Goal: Communication & Community: Answer question/provide support

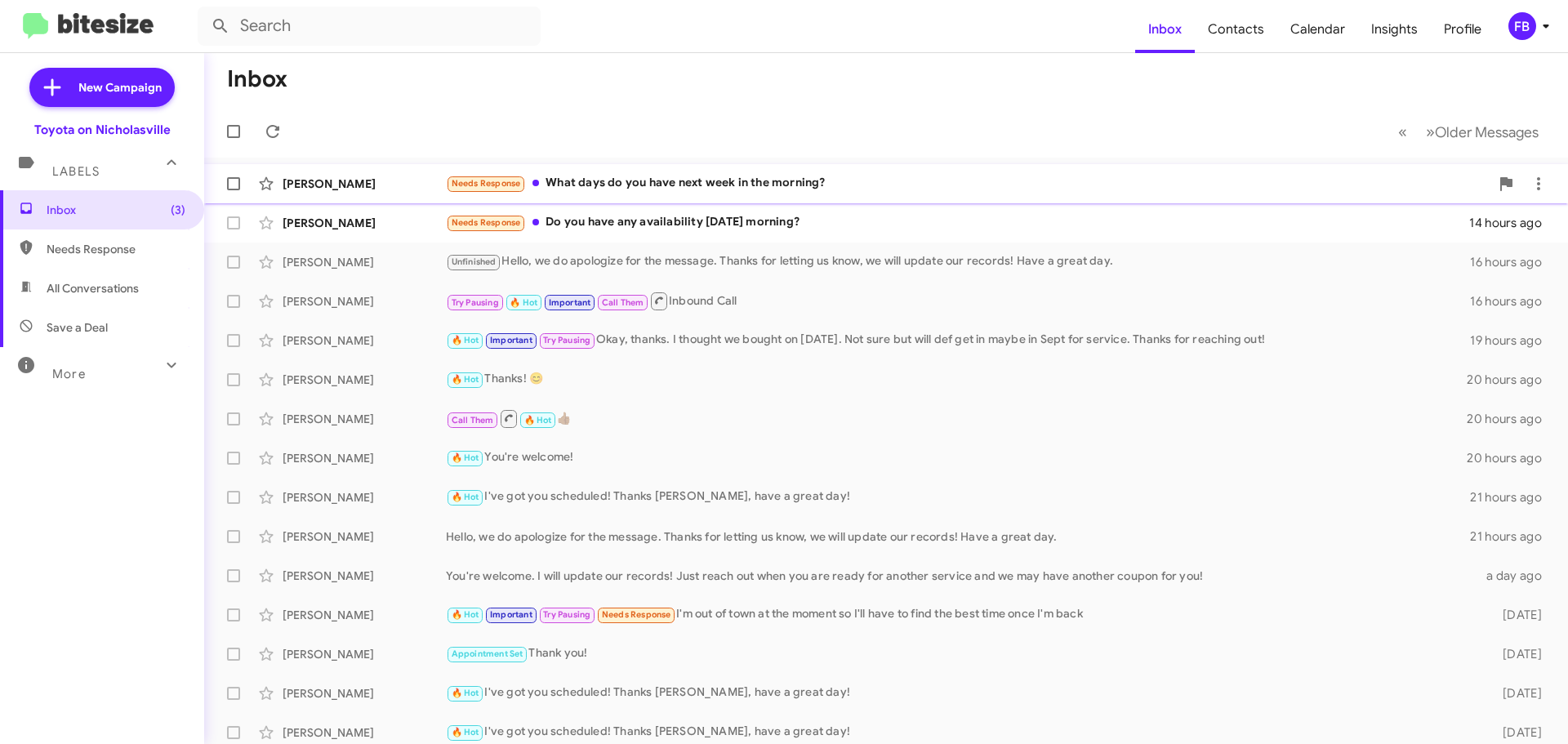
click at [691, 192] on div "Needs Response What days do you have next week in the morning?" at bounding box center [967, 183] width 1043 height 19
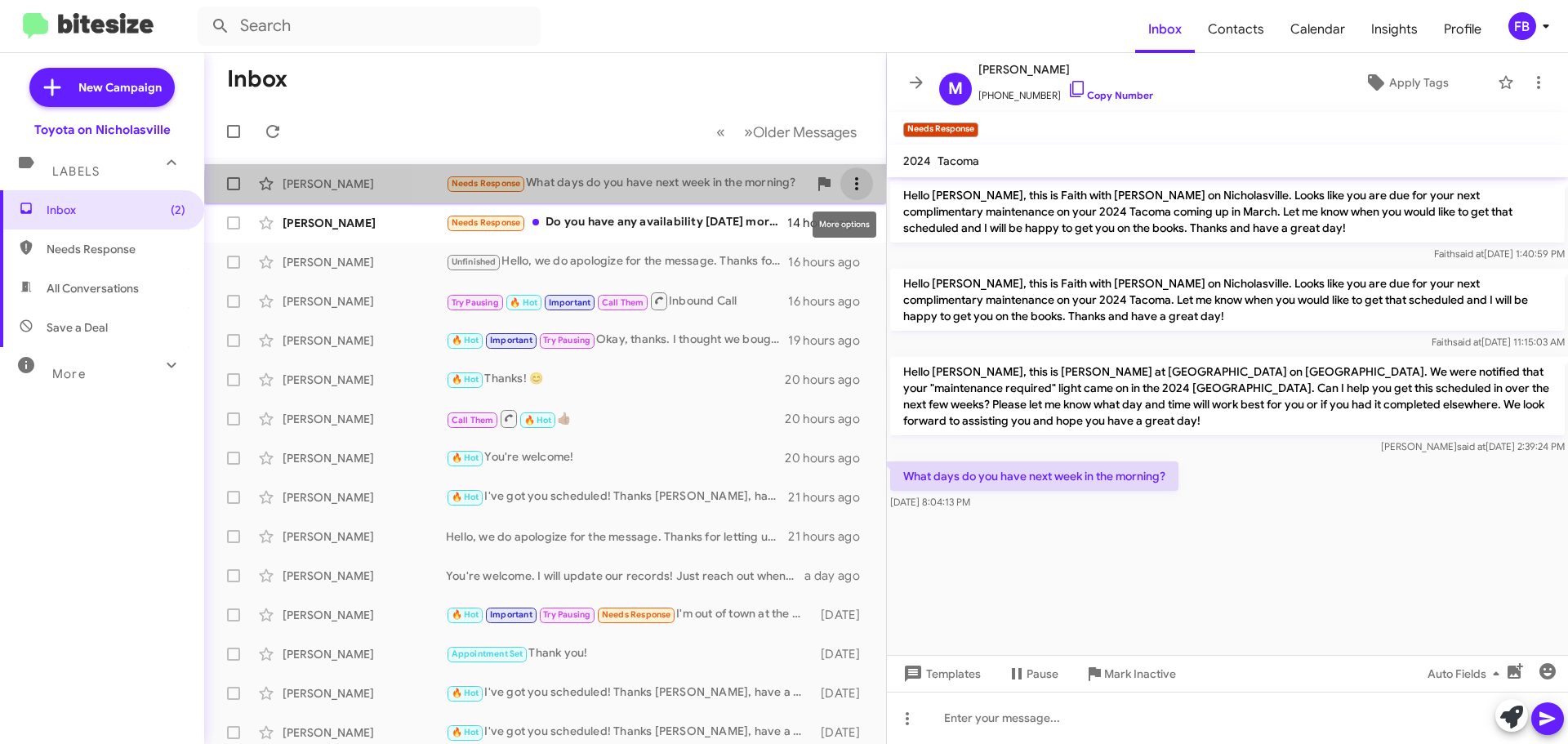
click at [847, 186] on icon at bounding box center [857, 184] width 20 height 20
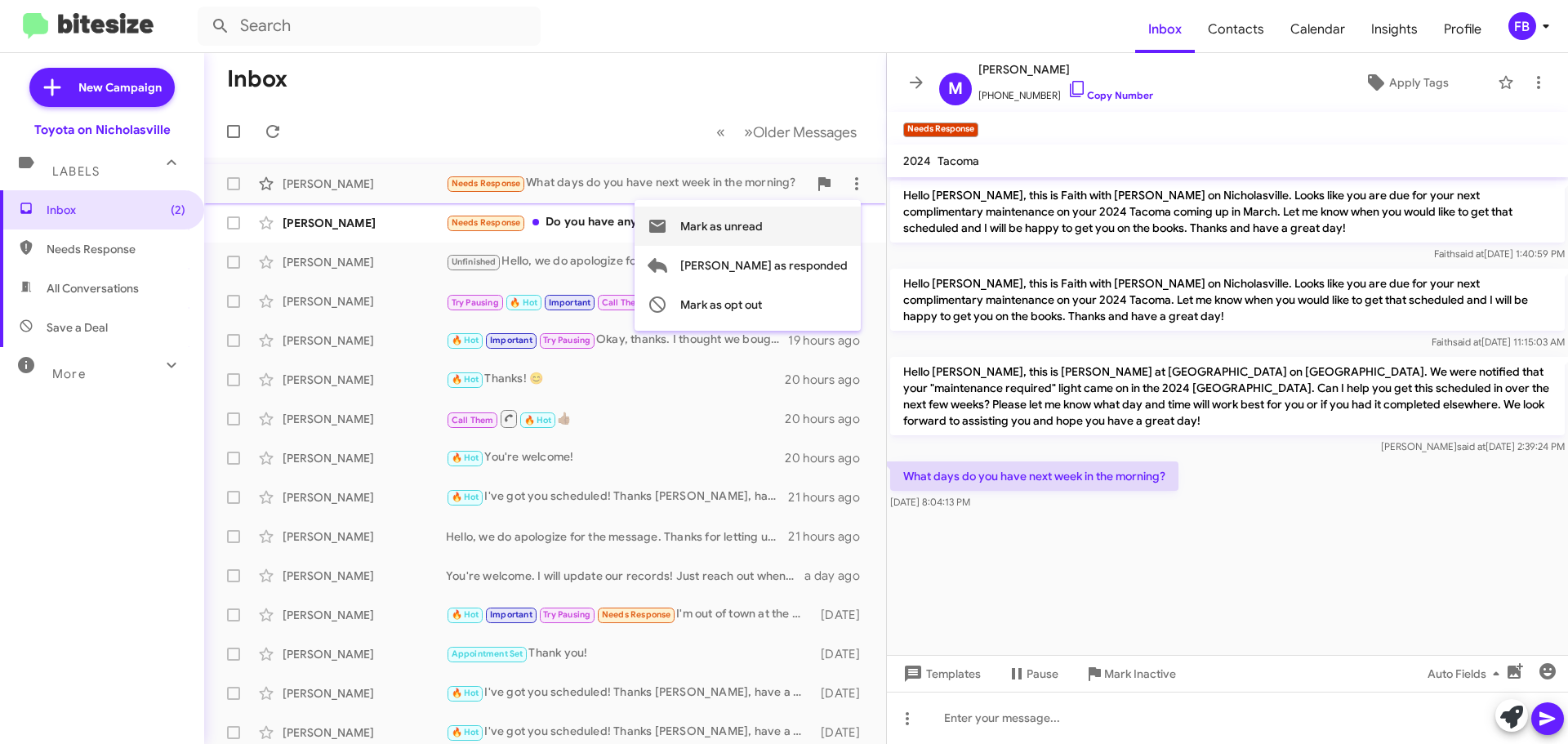
click at [763, 228] on span "Mark as unread" at bounding box center [722, 226] width 83 height 39
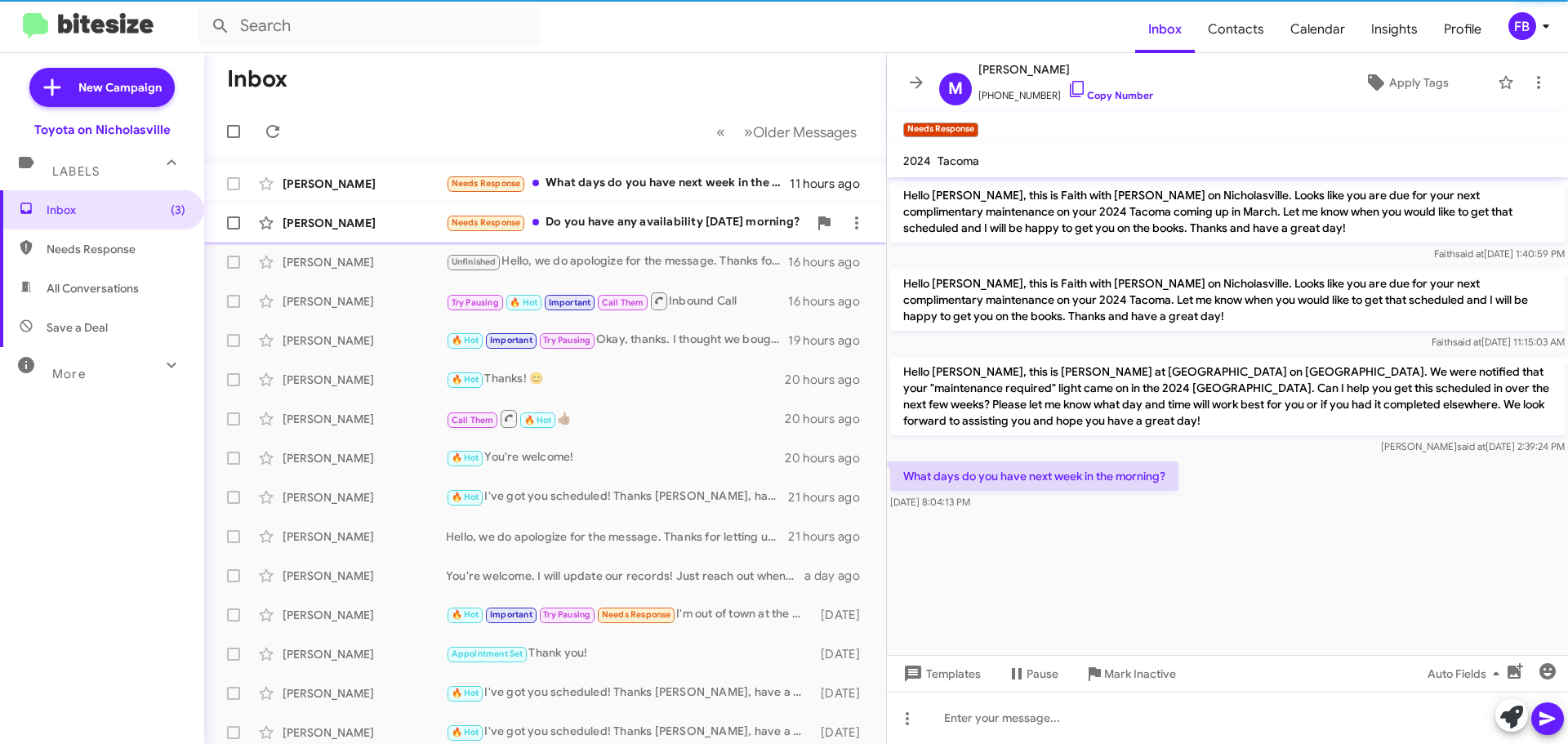
click at [335, 233] on div "[PERSON_NAME] Needs Response Do you have any availability [DATE] morning? 14 ho…" at bounding box center [545, 223] width 656 height 32
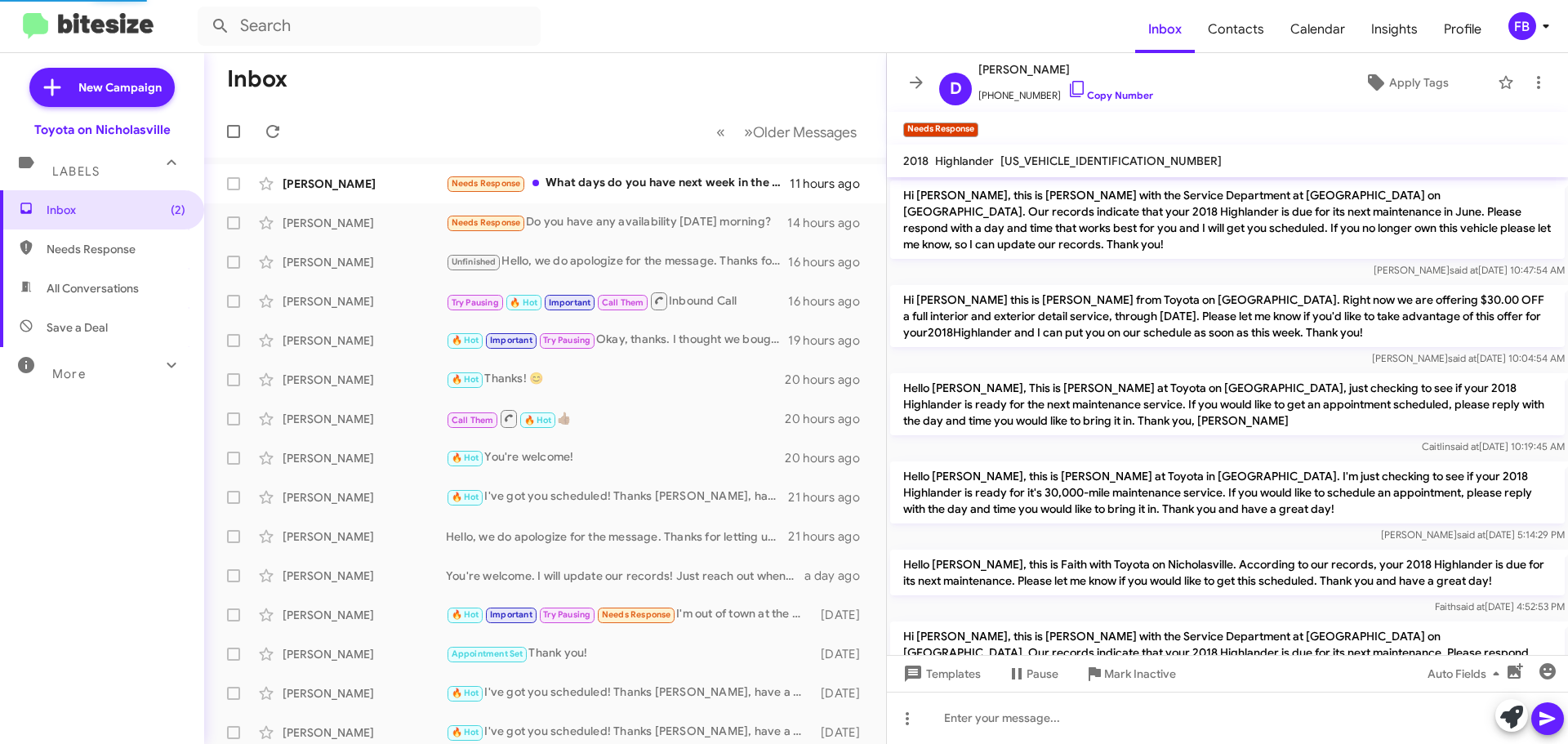
scroll to position [1401, 0]
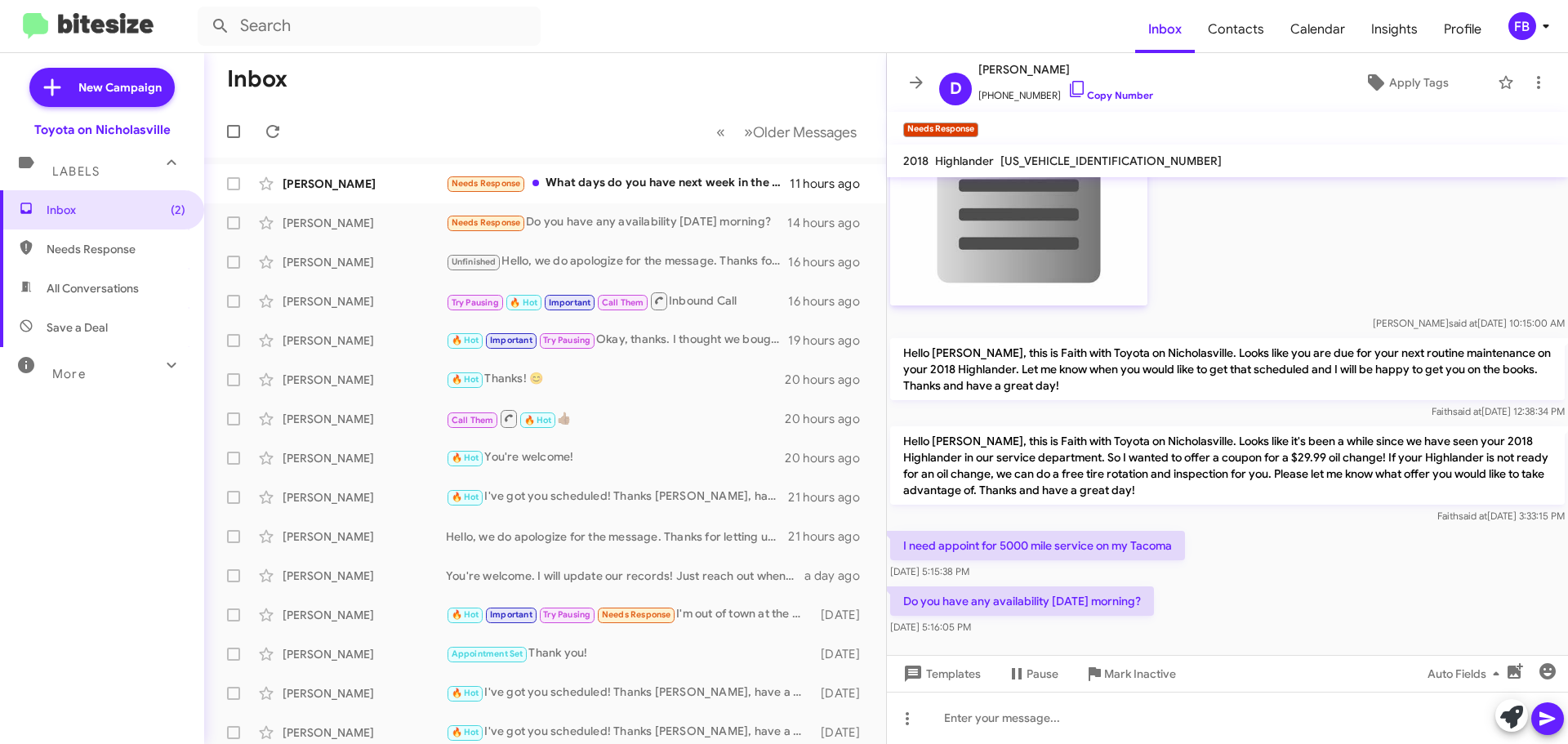
click at [1099, 165] on span "[US_VEHICLE_IDENTIFICATION_NUMBER]" at bounding box center [1110, 161] width 221 height 15
copy span "[US_VEHICLE_IDENTIFICATION_NUMBER]"
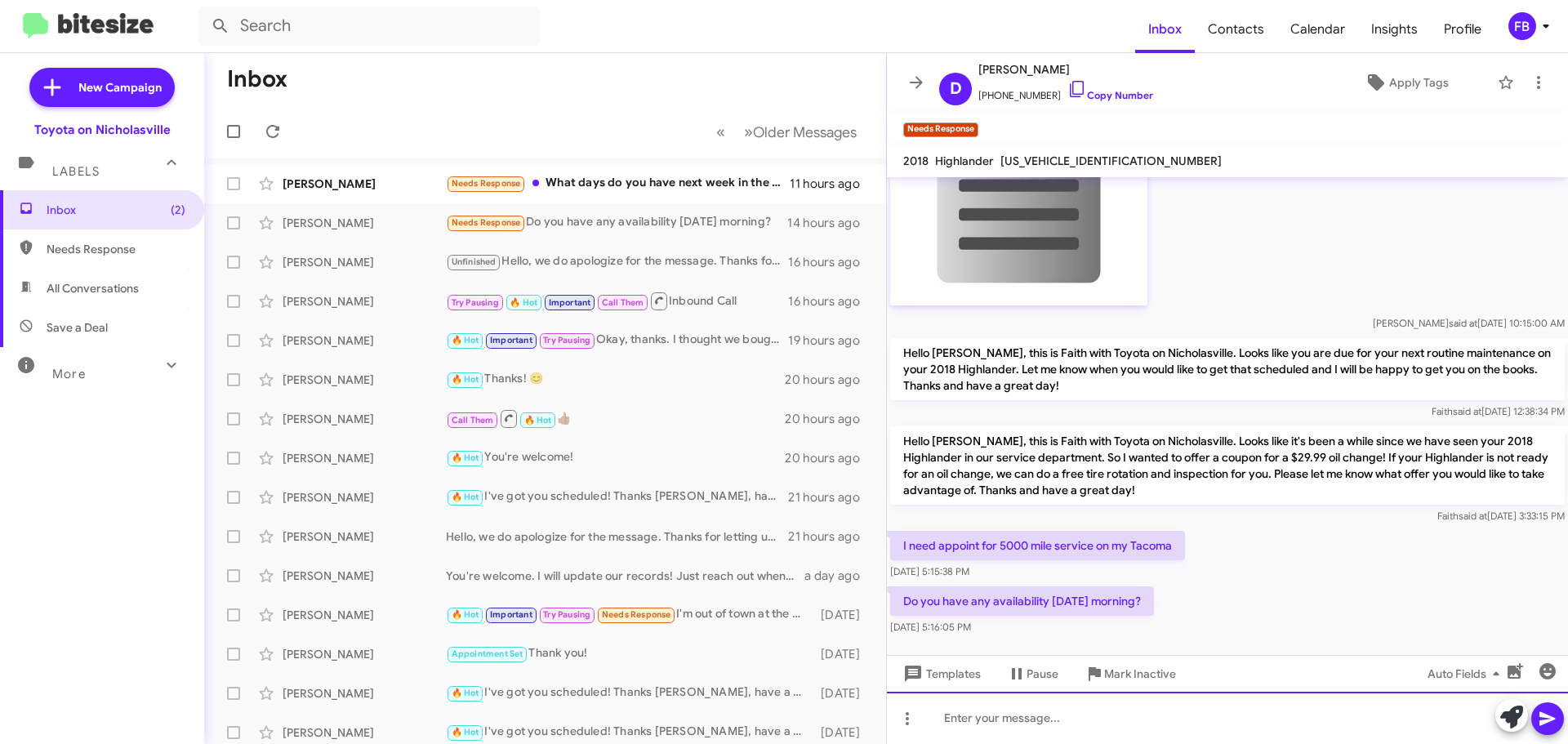
click at [953, 722] on div at bounding box center [1227, 718] width 681 height 52
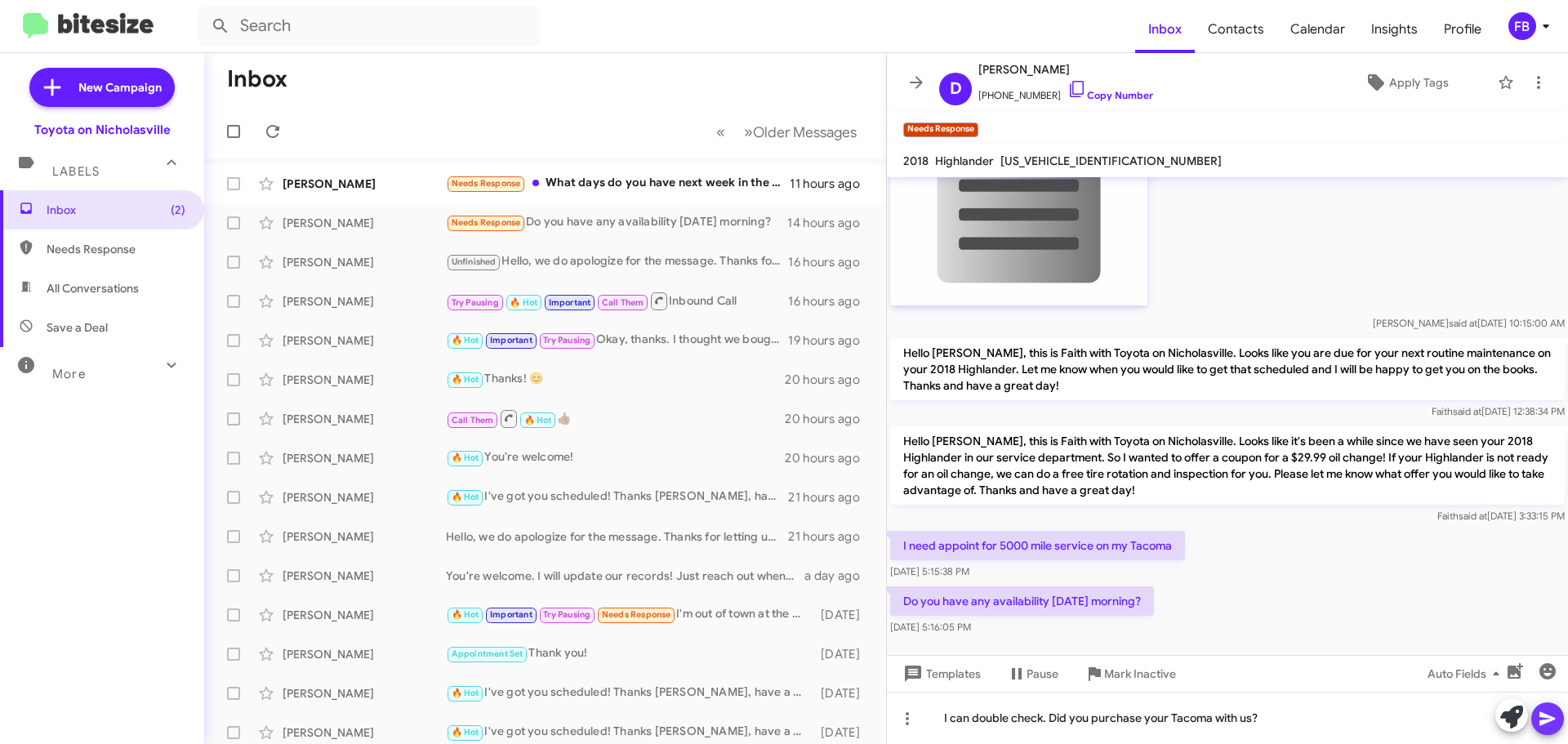
click at [1556, 718] on icon at bounding box center [1548, 719] width 20 height 20
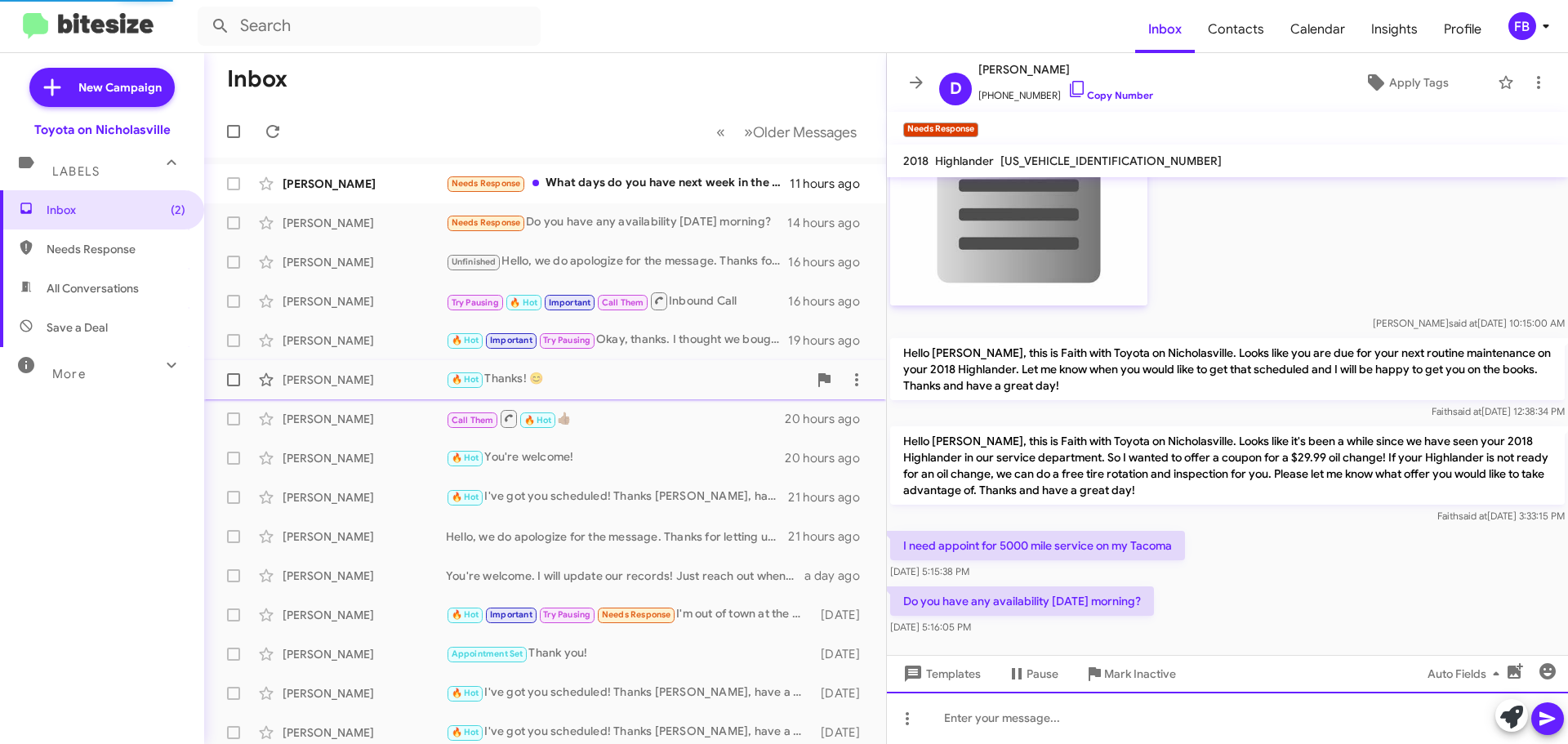
scroll to position [0, 0]
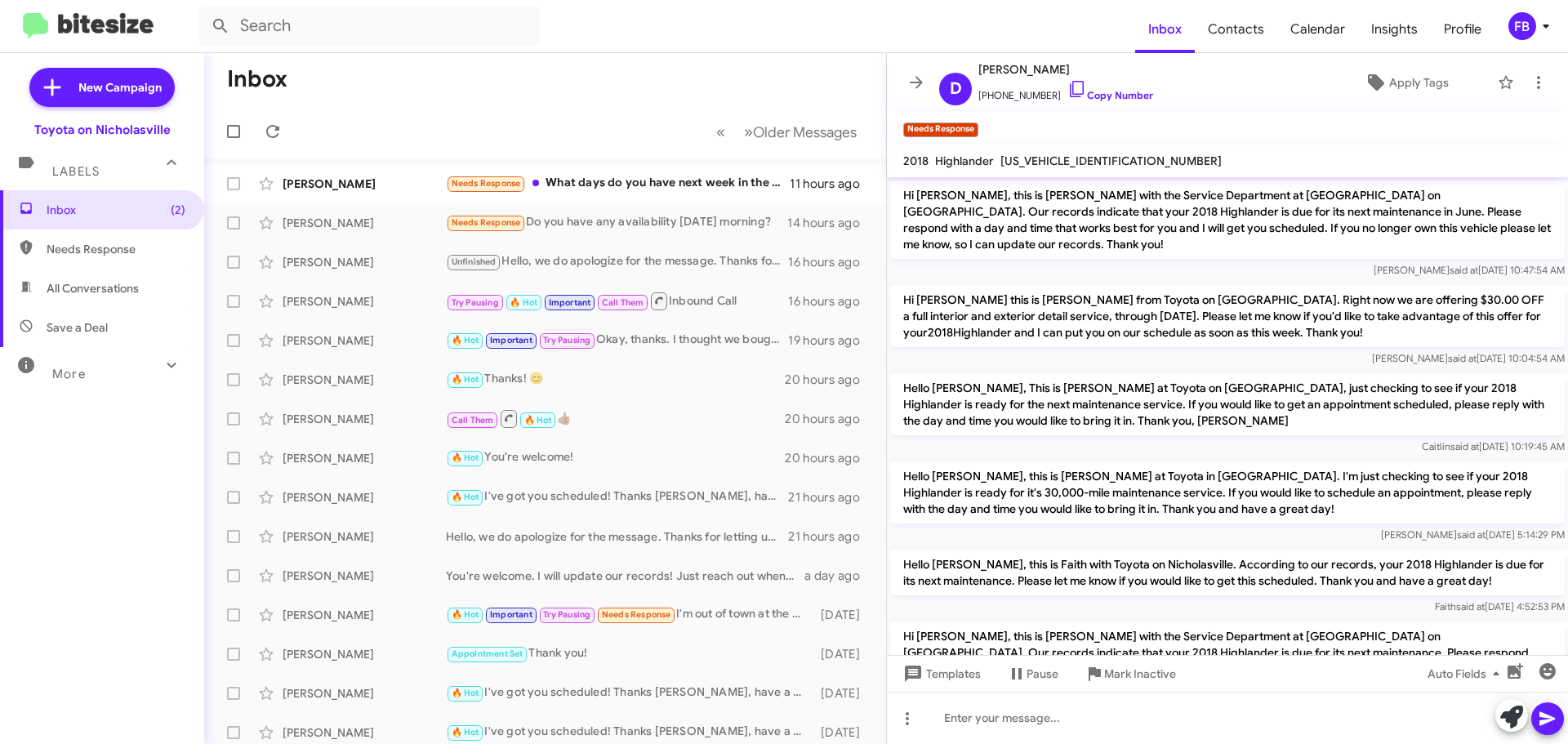
click at [61, 280] on span "All Conversations" at bounding box center [102, 288] width 204 height 39
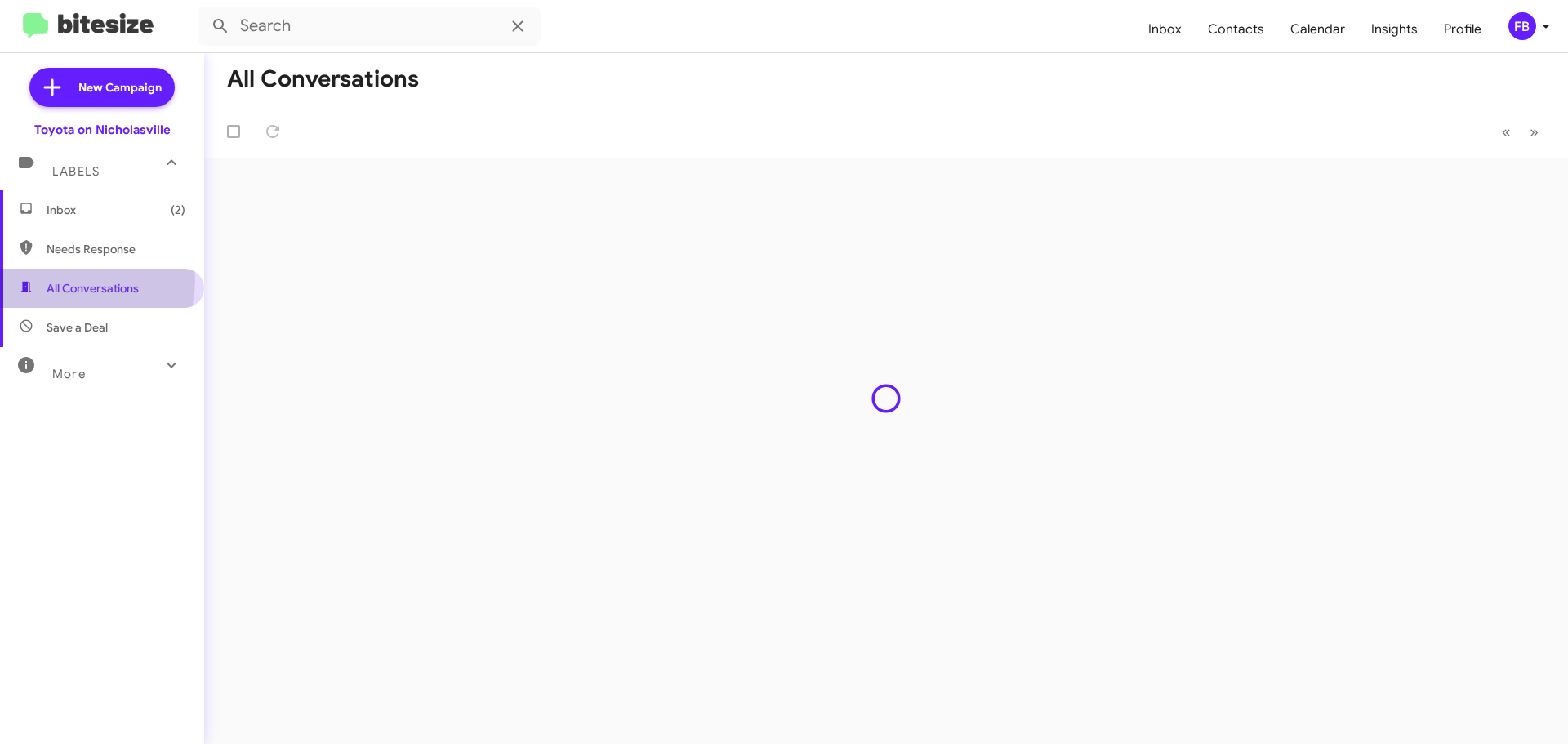
type input "in:all-conversations"
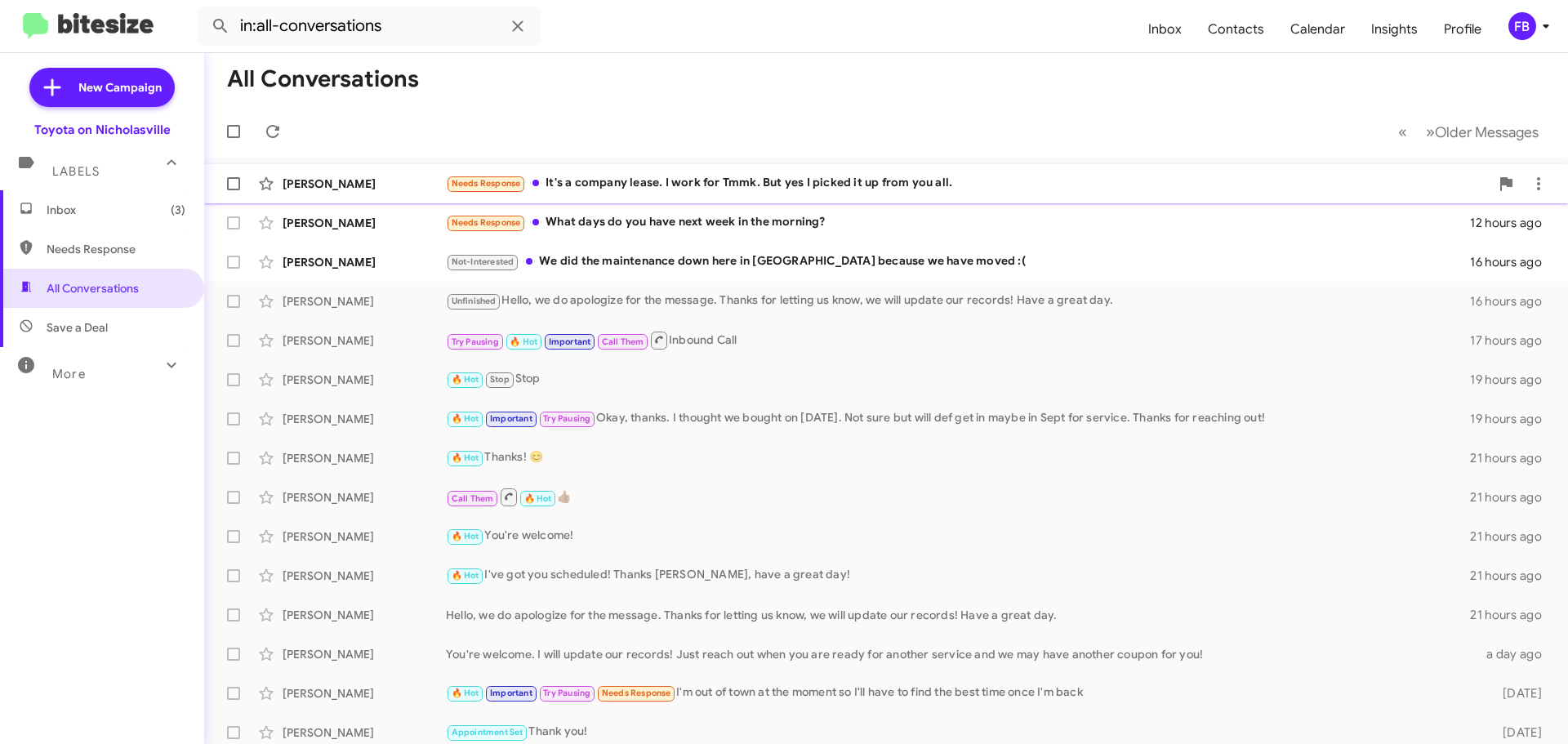
click at [838, 181] on div "Needs Response It's a company lease. I work for Tmmk. But yes I picked it up fr…" at bounding box center [967, 183] width 1043 height 19
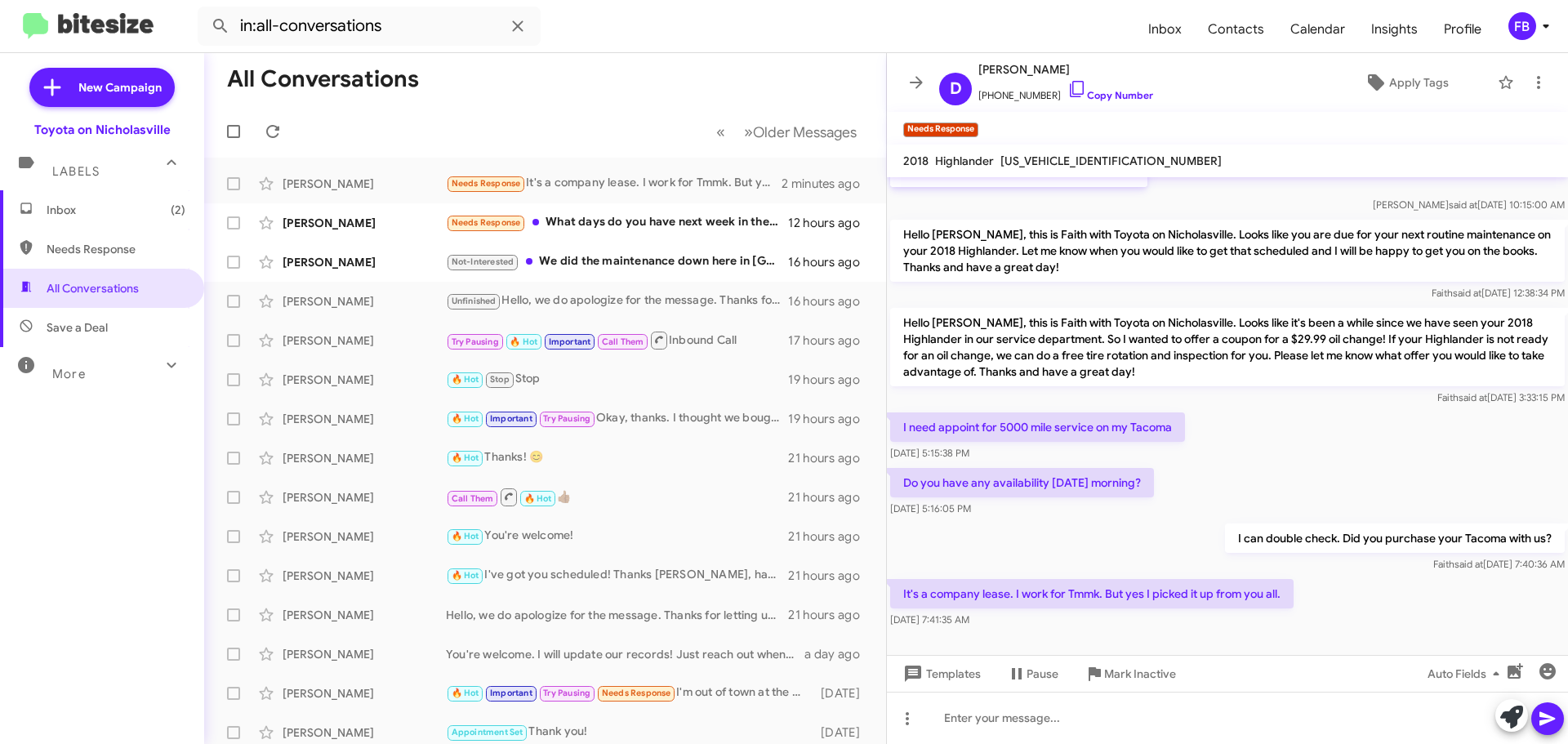
scroll to position [1520, 0]
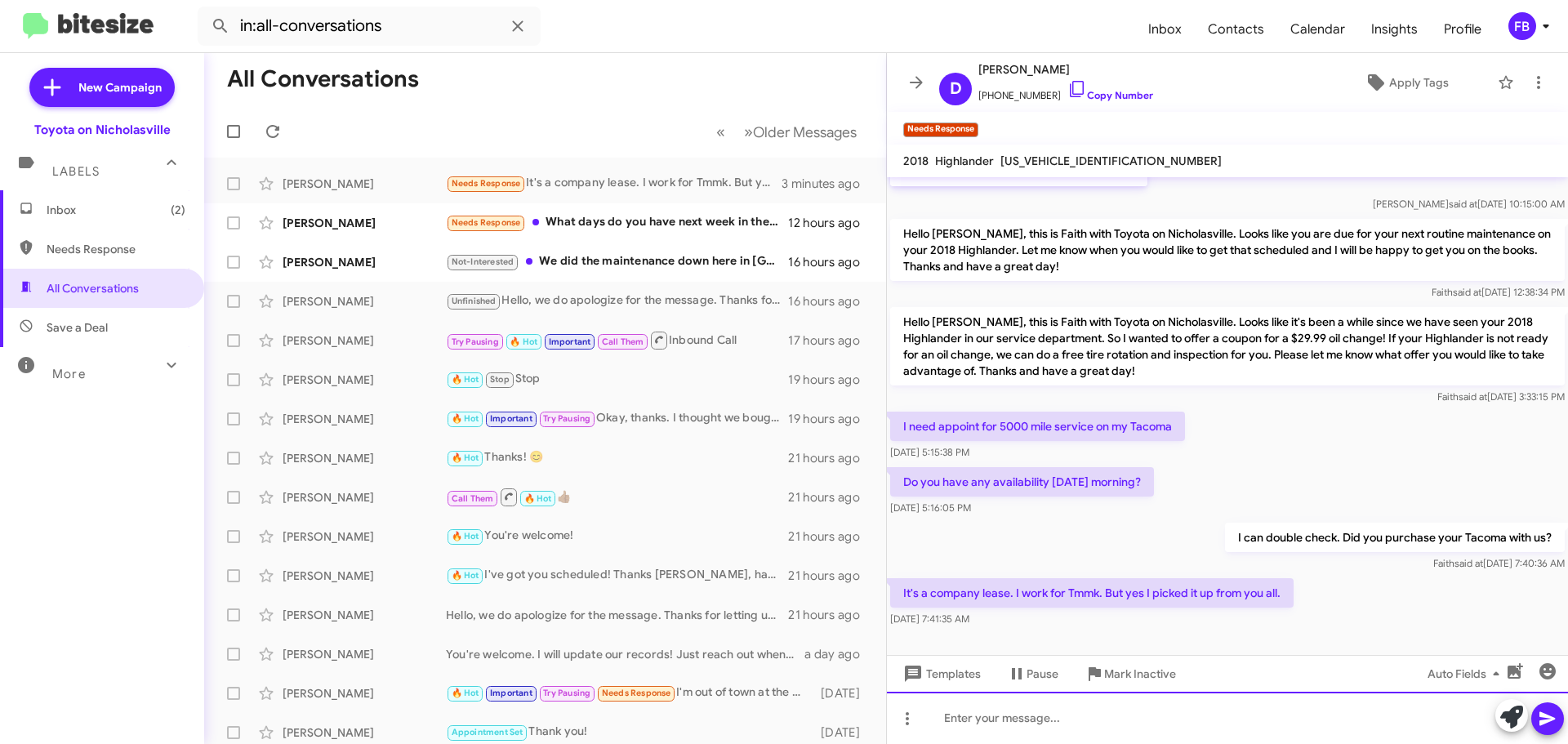
click at [985, 711] on div at bounding box center [1227, 718] width 681 height 52
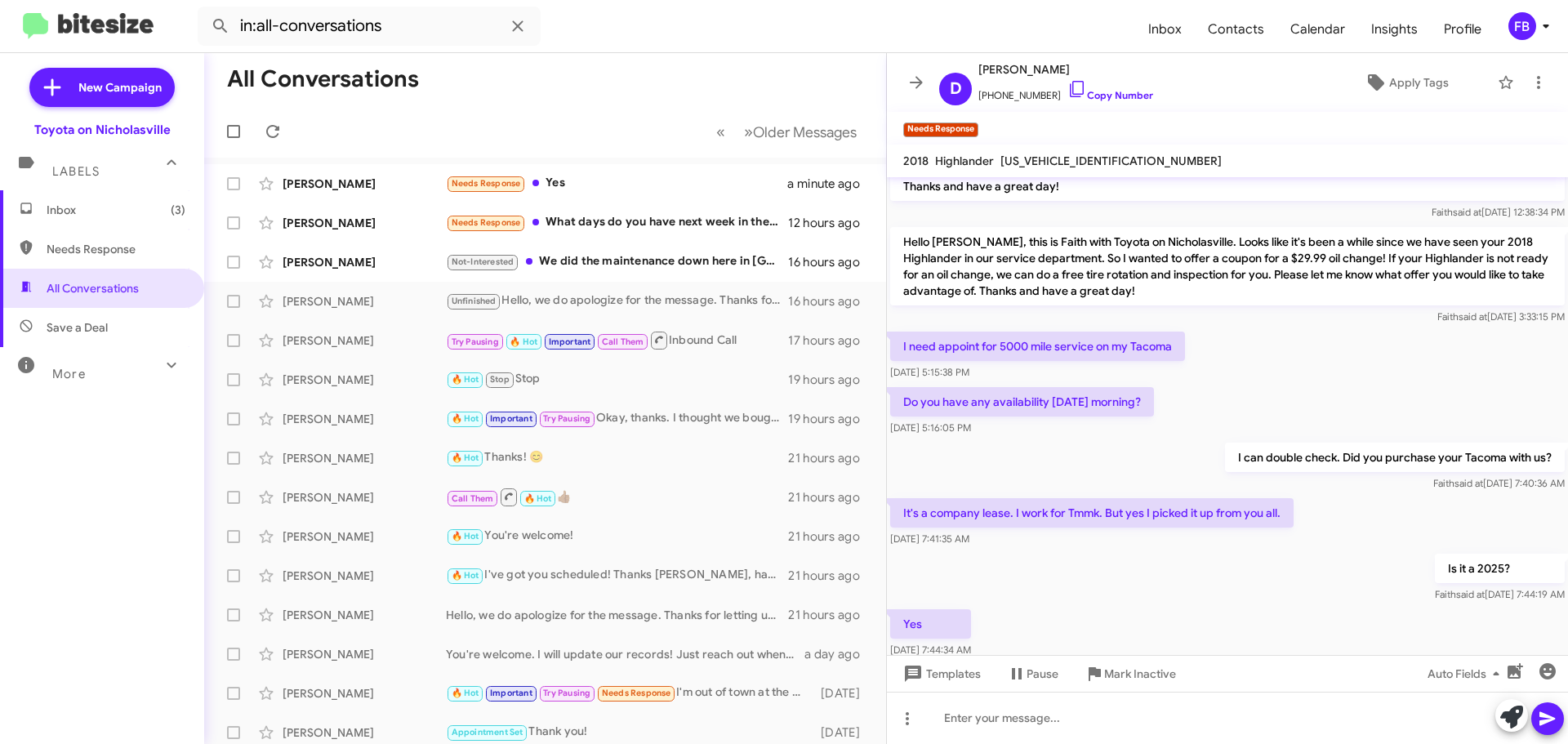
scroll to position [1639, 0]
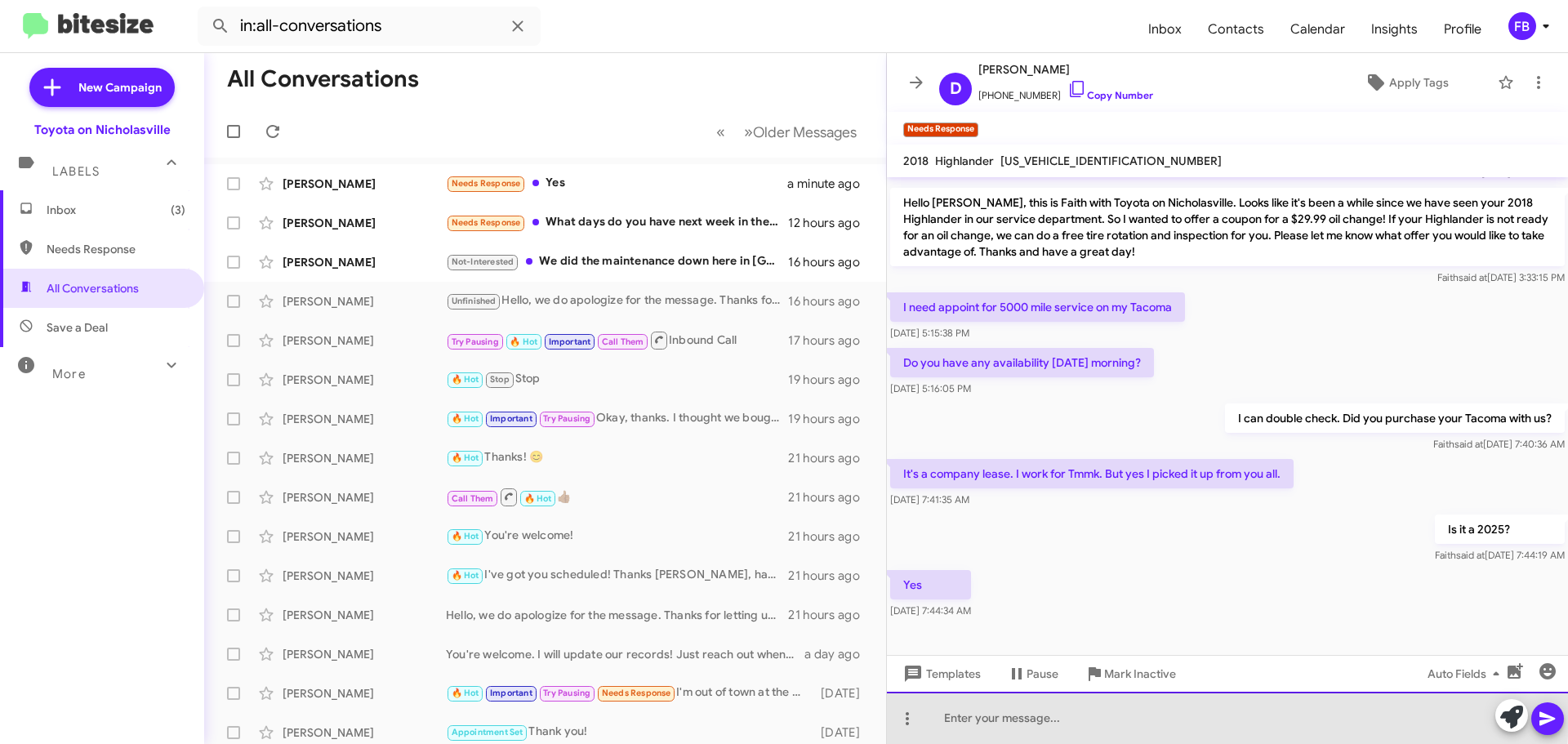
drag, startPoint x: 986, startPoint y: 700, endPoint x: 985, endPoint y: 692, distance: 8.1
click at [987, 697] on div at bounding box center [1227, 718] width 681 height 52
click at [1275, 717] on div "I have the vehicle added. We have anywhere from 7am to" at bounding box center [1227, 718] width 681 height 52
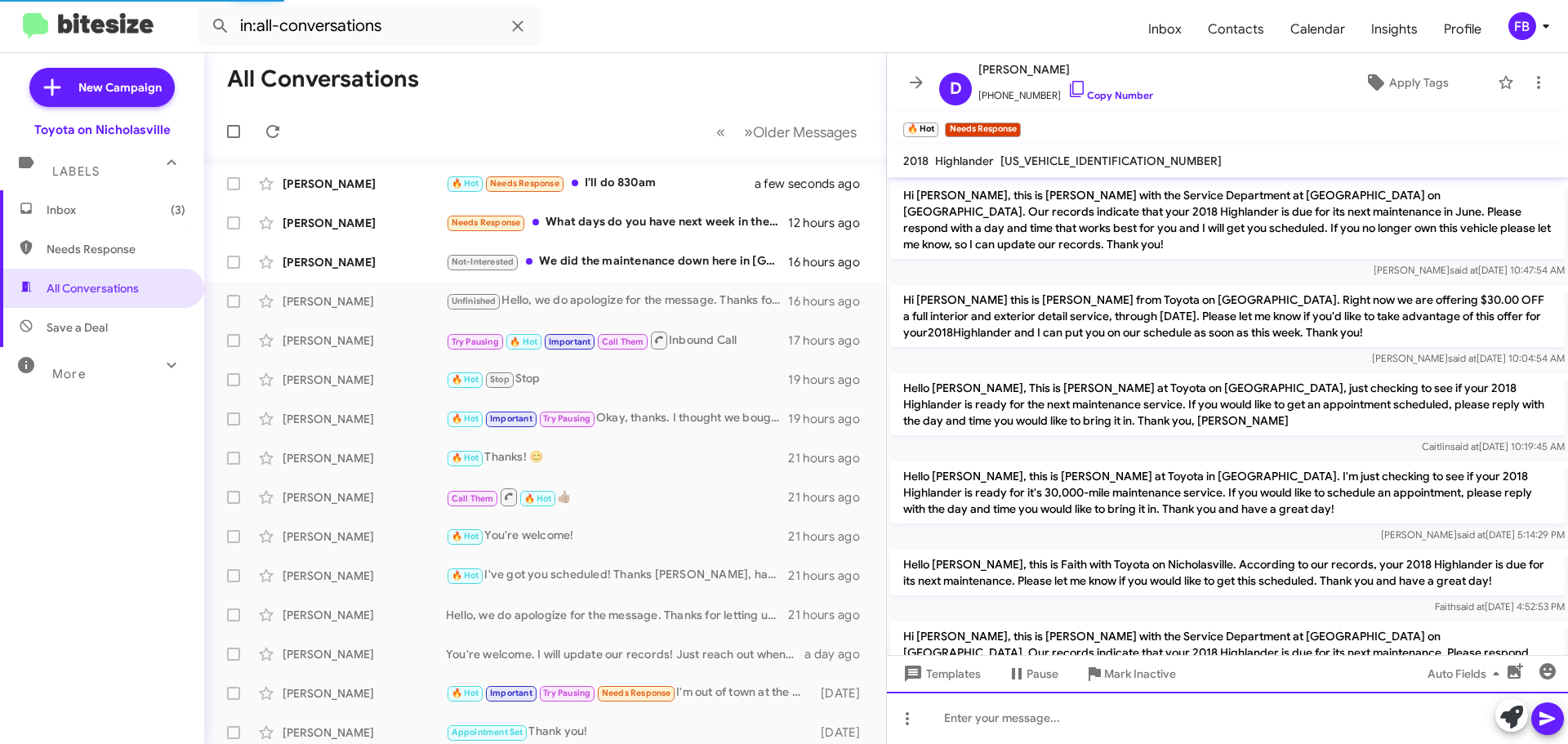
scroll to position [1759, 0]
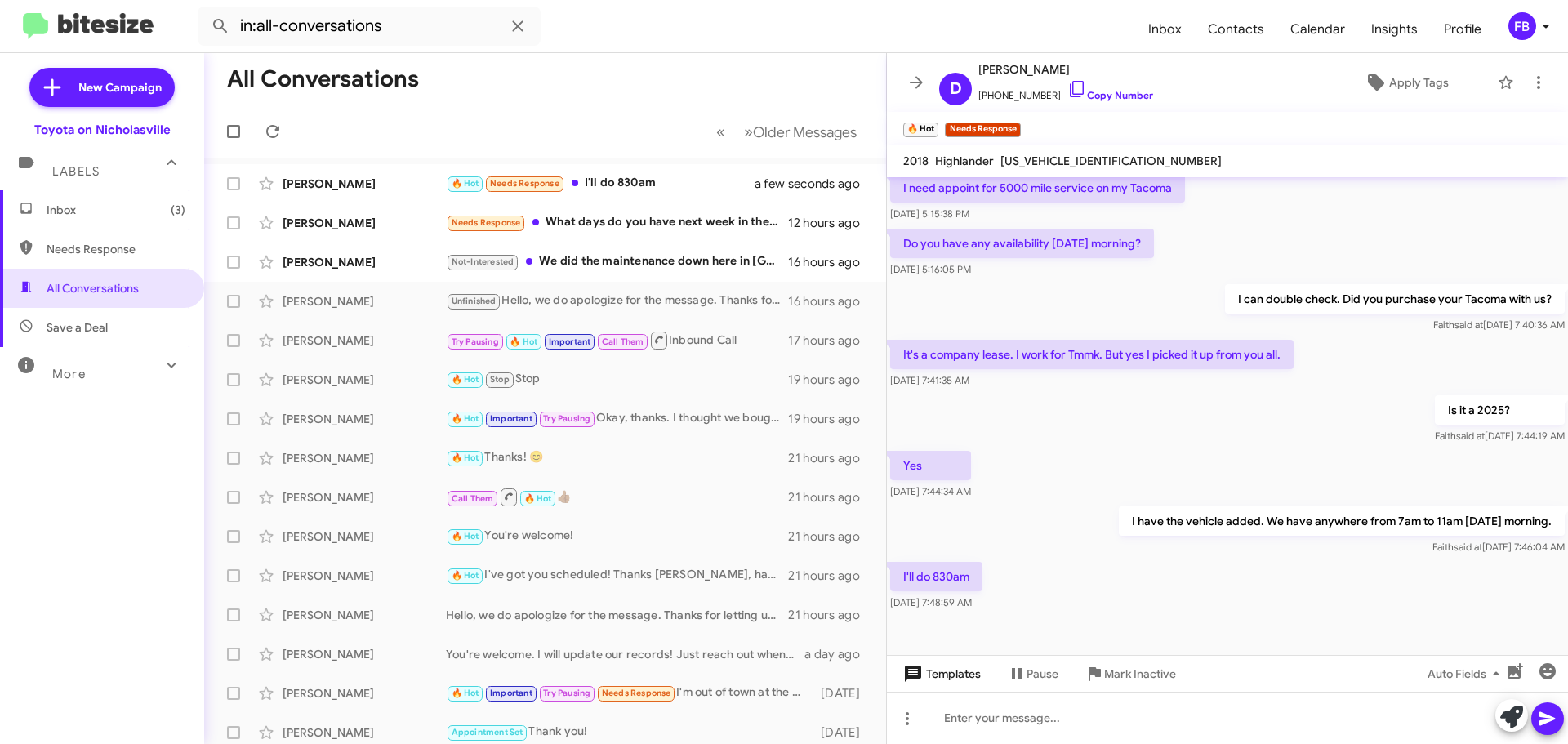
click at [956, 673] on span "Templates" at bounding box center [941, 674] width 81 height 30
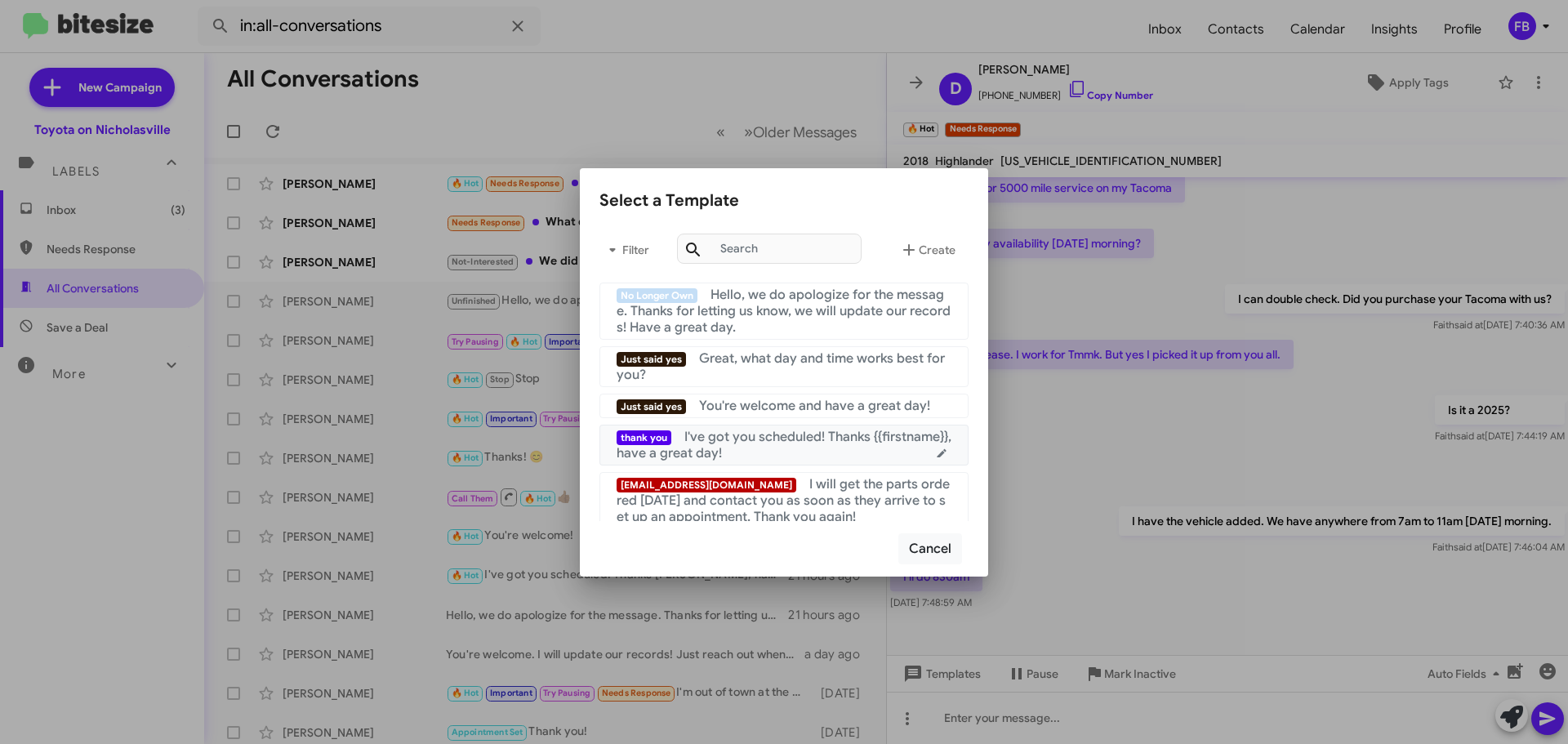
click at [750, 429] on span "I've got you scheduled! Thanks {{firstname}}, have a great day!" at bounding box center [784, 444] width 335 height 32
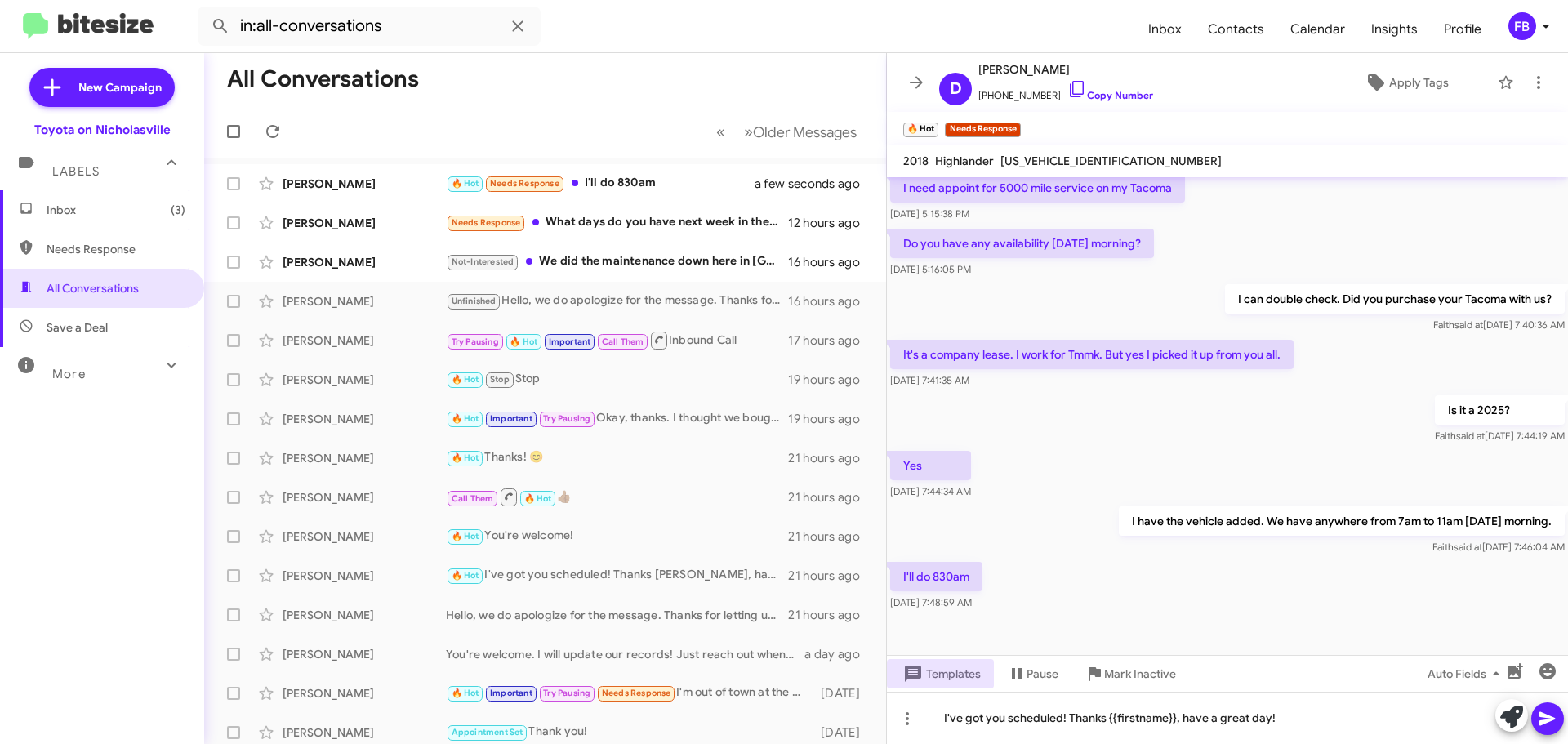
click at [1556, 719] on icon at bounding box center [1548, 719] width 20 height 20
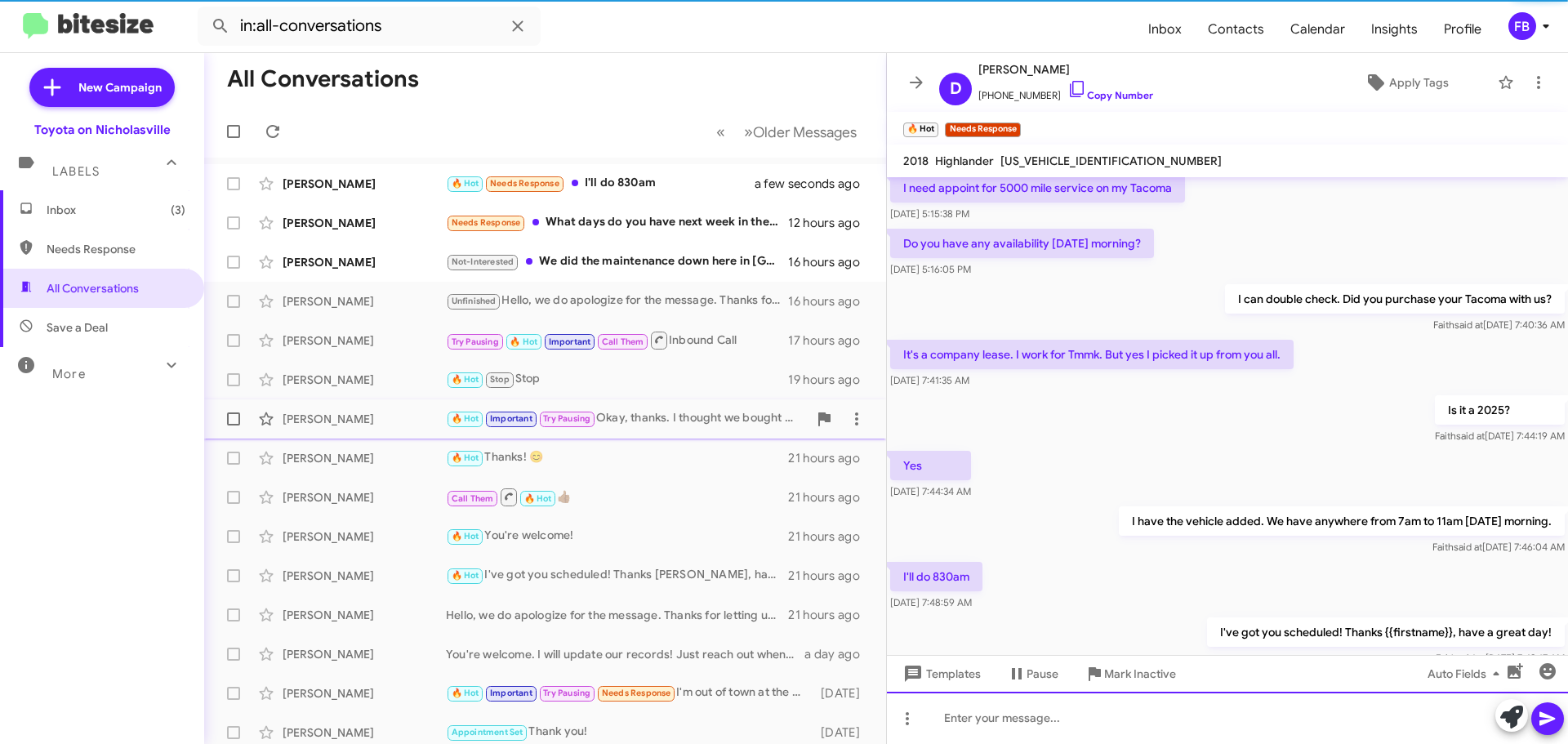
scroll to position [0, 0]
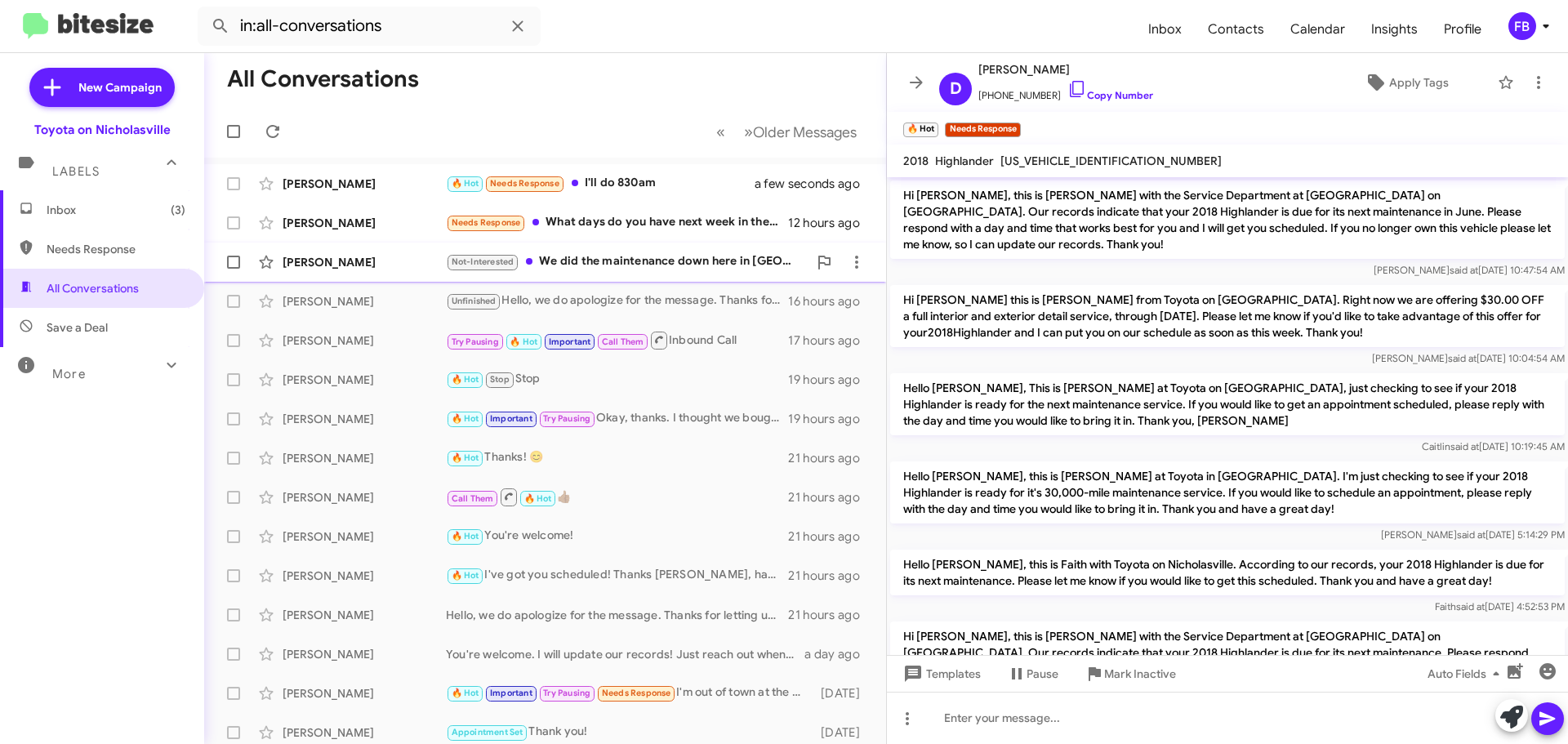
click at [309, 267] on div "[PERSON_NAME]" at bounding box center [364, 262] width 163 height 17
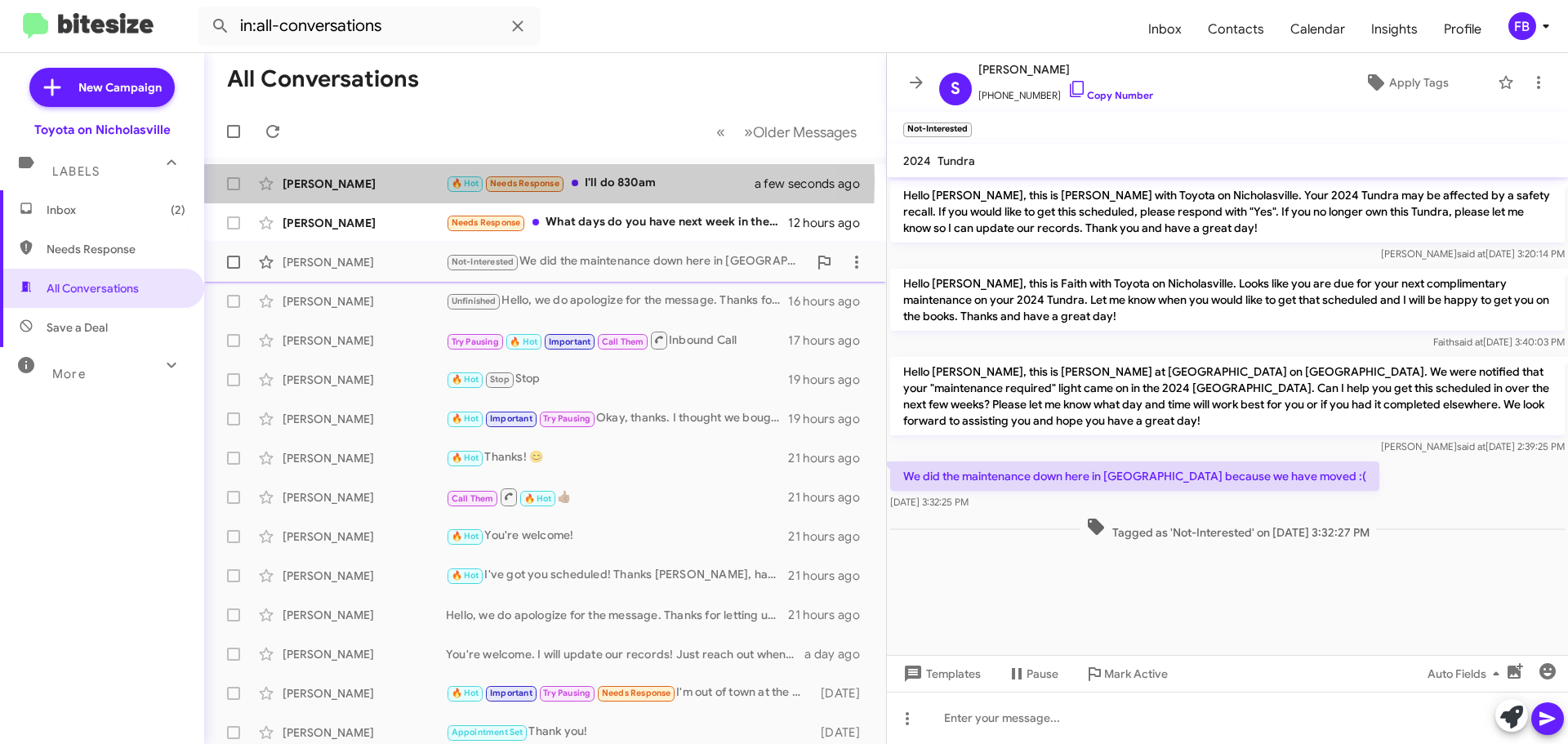
drag, startPoint x: 337, startPoint y: 180, endPoint x: 731, endPoint y: 269, distance: 403.9
click at [337, 181] on div "[PERSON_NAME]" at bounding box center [364, 184] width 163 height 17
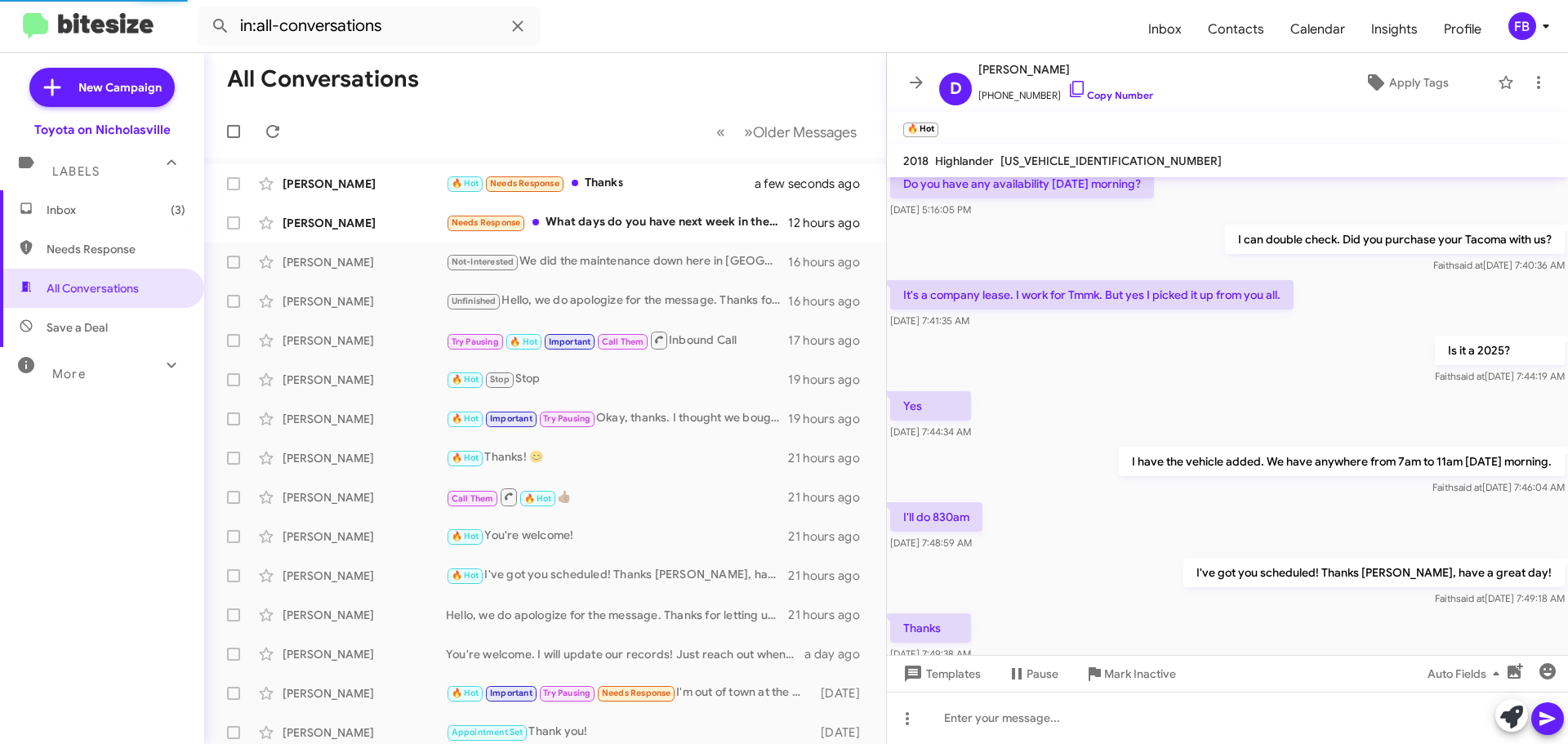
scroll to position [1878, 0]
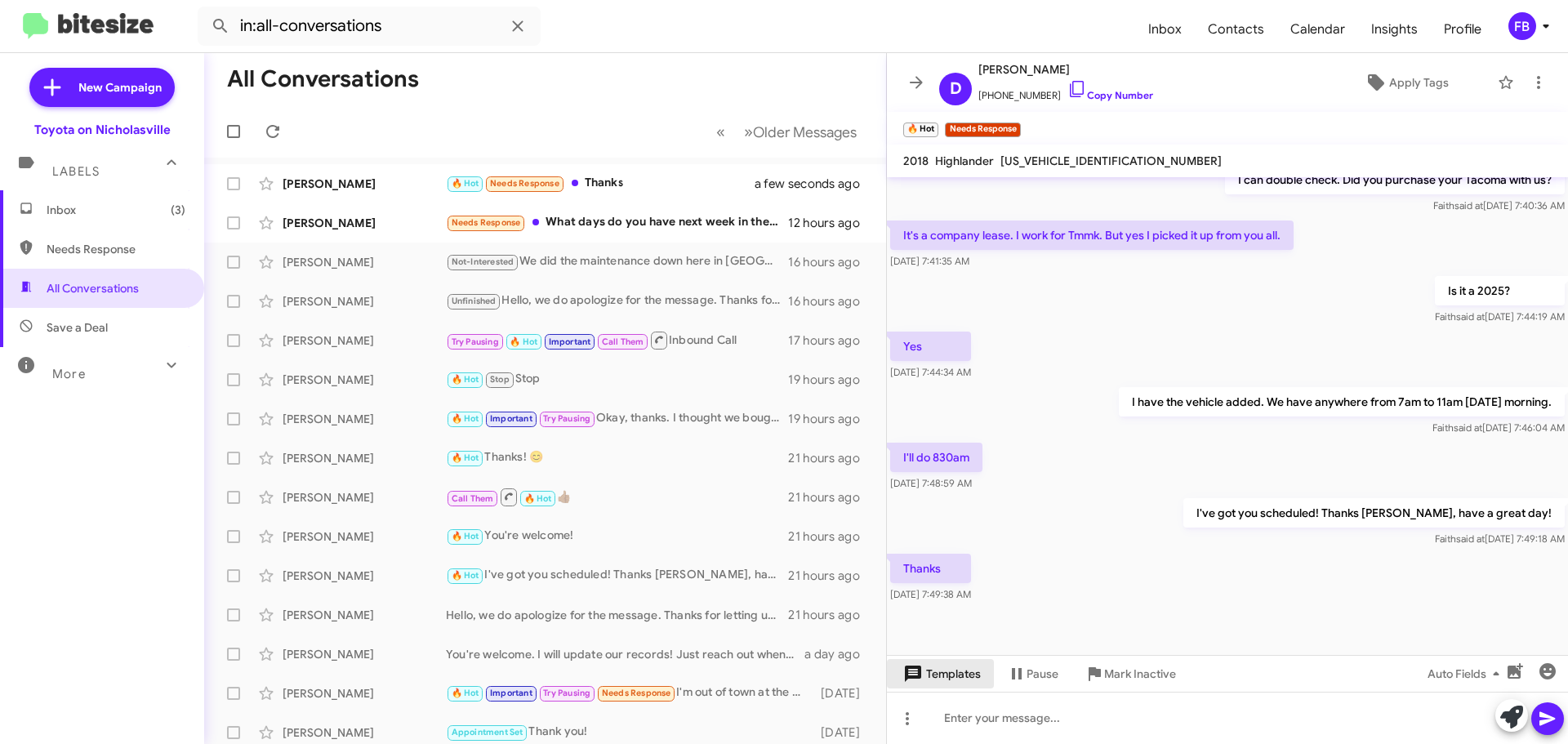
click at [948, 676] on span "Templates" at bounding box center [941, 674] width 81 height 30
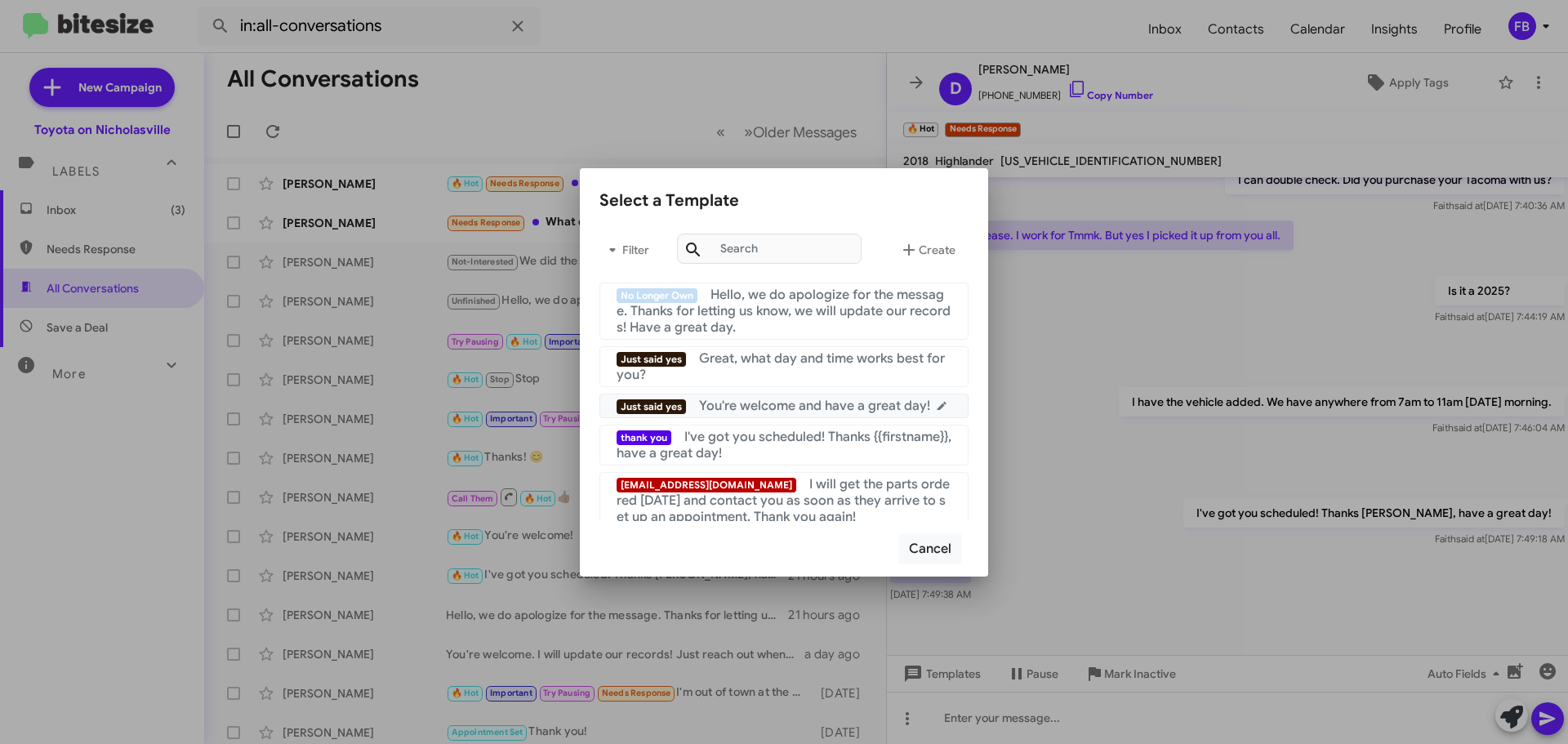
click at [825, 400] on span "You're welcome and have a great day!" at bounding box center [814, 406] width 231 height 17
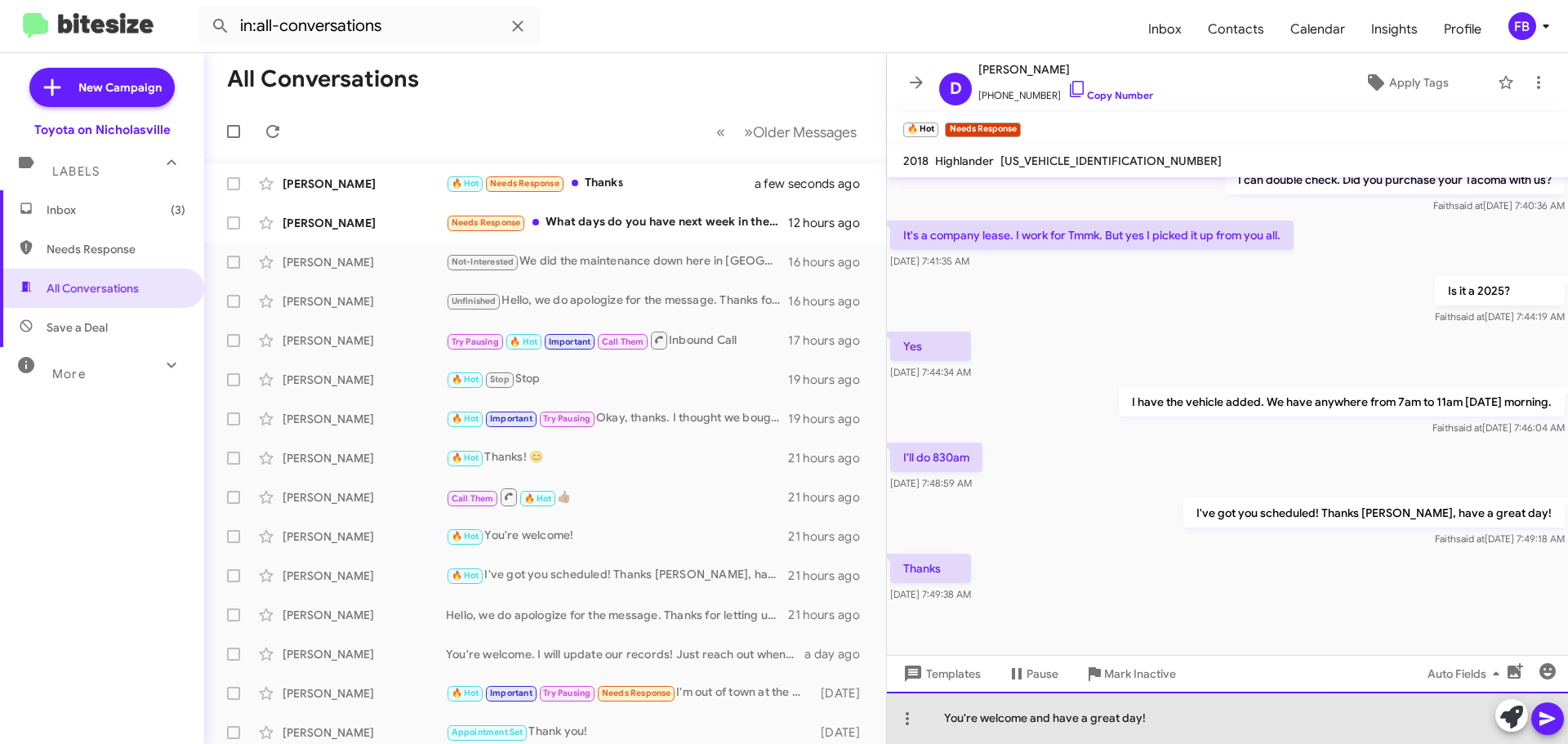
drag, startPoint x: 1138, startPoint y: 720, endPoint x: 1026, endPoint y: 721, distance: 112.0
click at [1026, 721] on div "You're welcome and have a great day!" at bounding box center [1227, 718] width 681 height 52
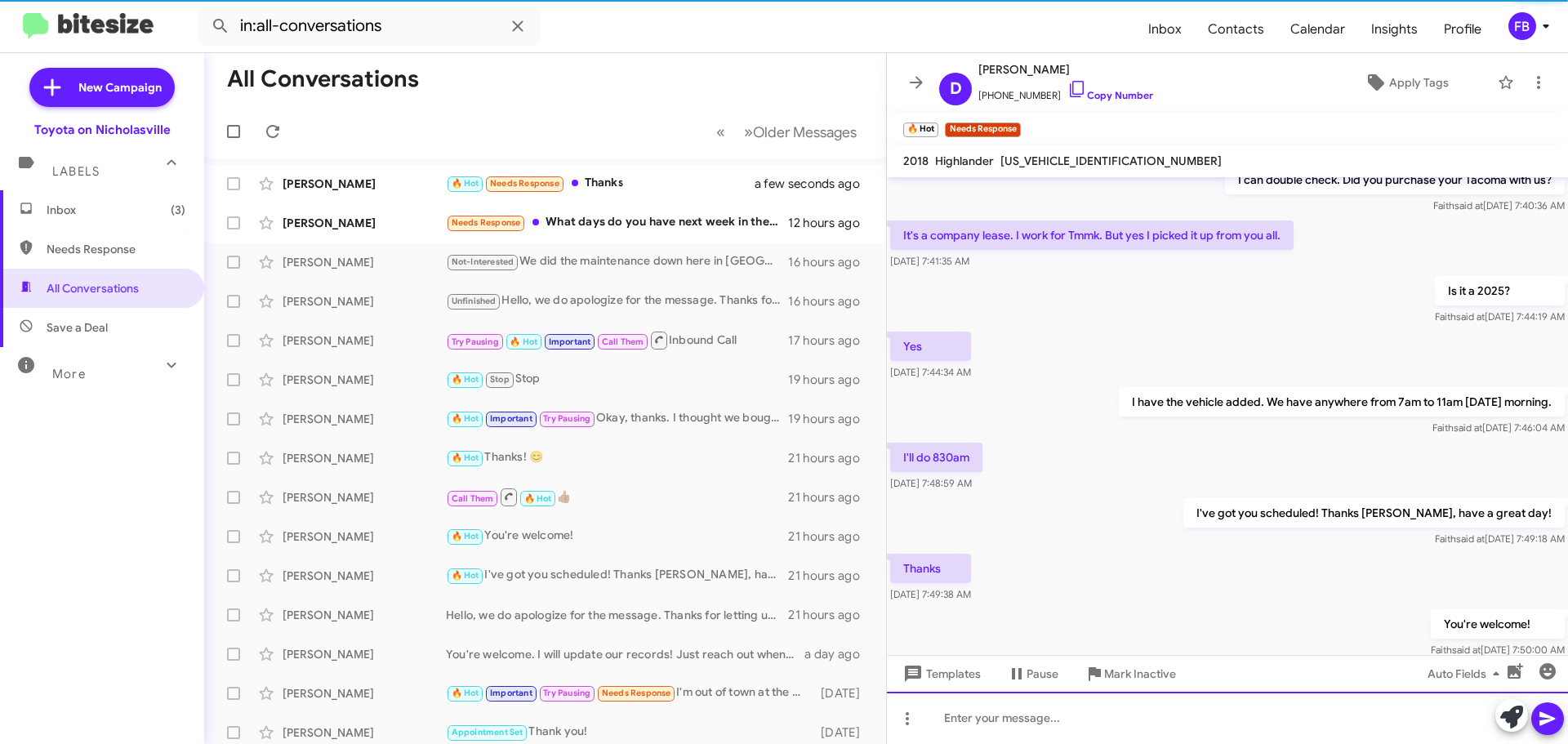
scroll to position [0, 0]
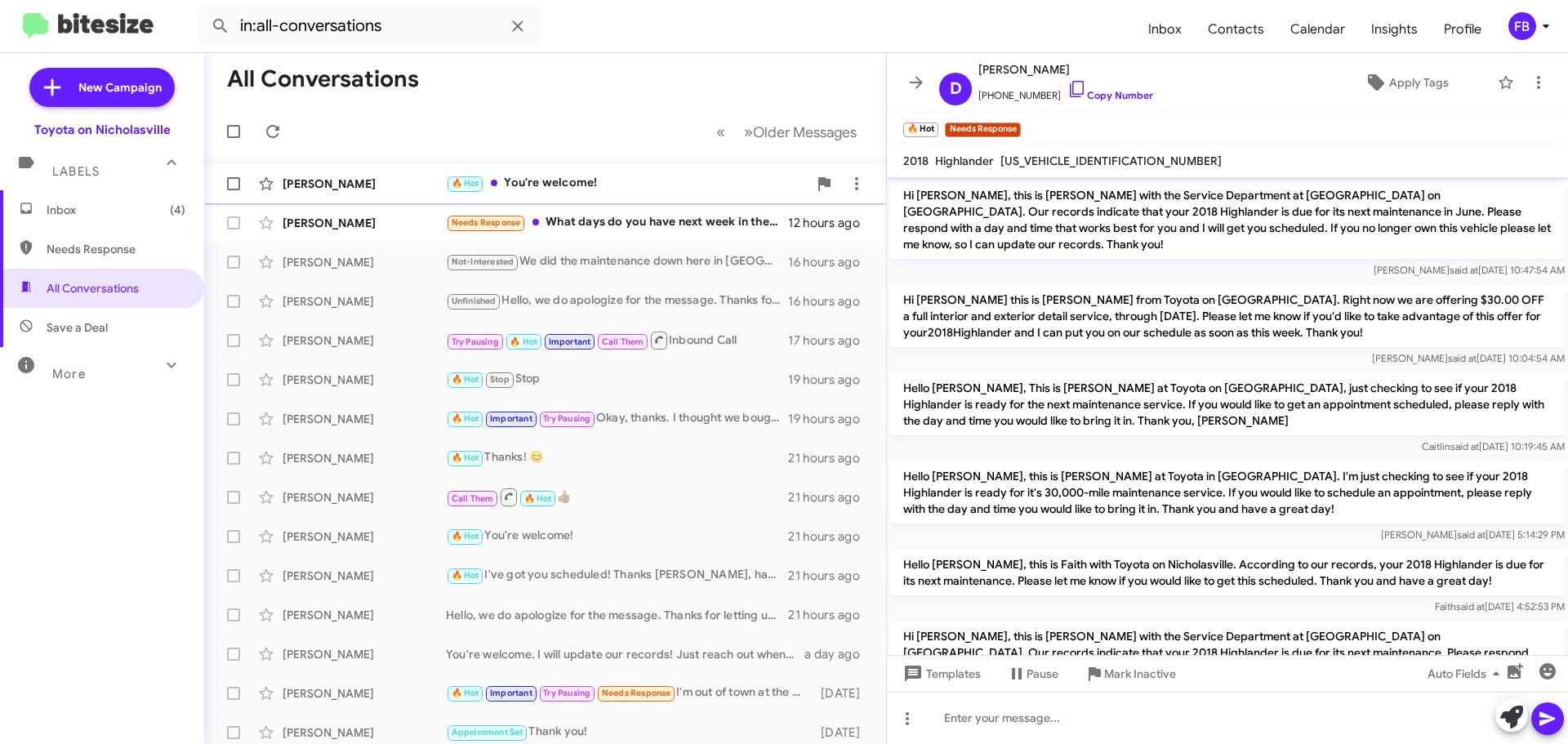
click at [343, 176] on div "[PERSON_NAME]" at bounding box center [364, 184] width 163 height 17
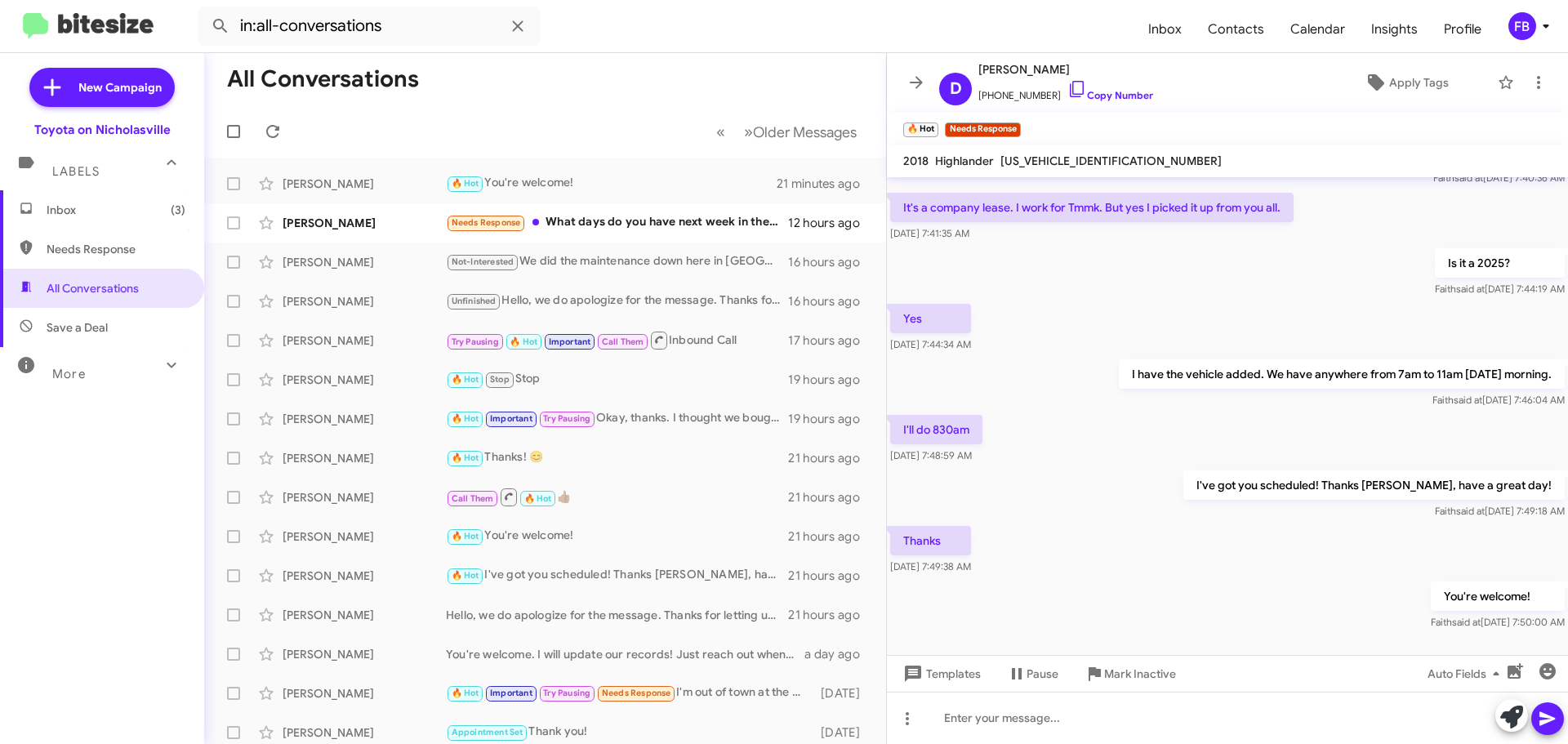
scroll to position [1937, 0]
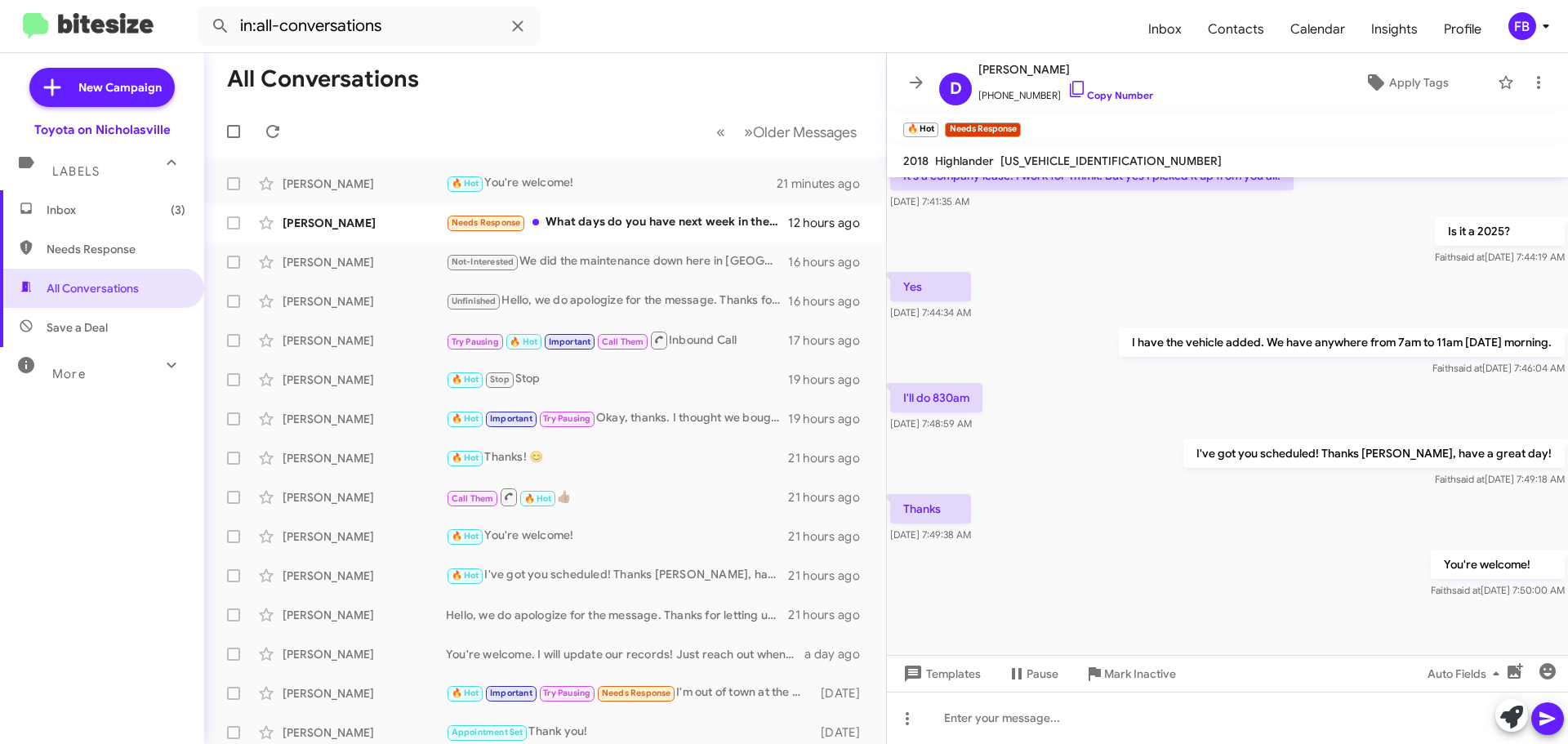
click at [134, 210] on span "Inbox (3)" at bounding box center [116, 210] width 139 height 17
